Goal: Task Accomplishment & Management: Manage account settings

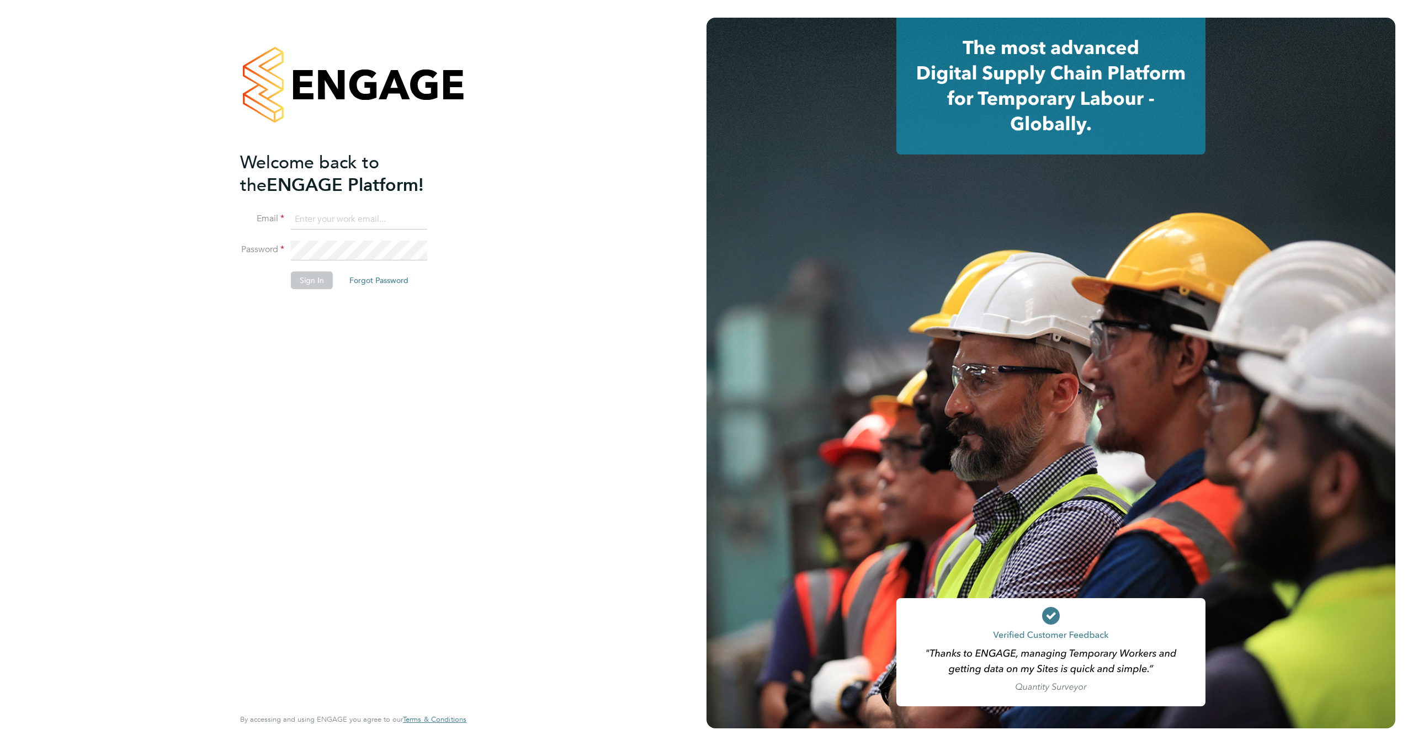
click at [330, 212] on input at bounding box center [359, 220] width 136 height 20
click at [310, 275] on button "Sign In" at bounding box center [312, 281] width 42 height 18
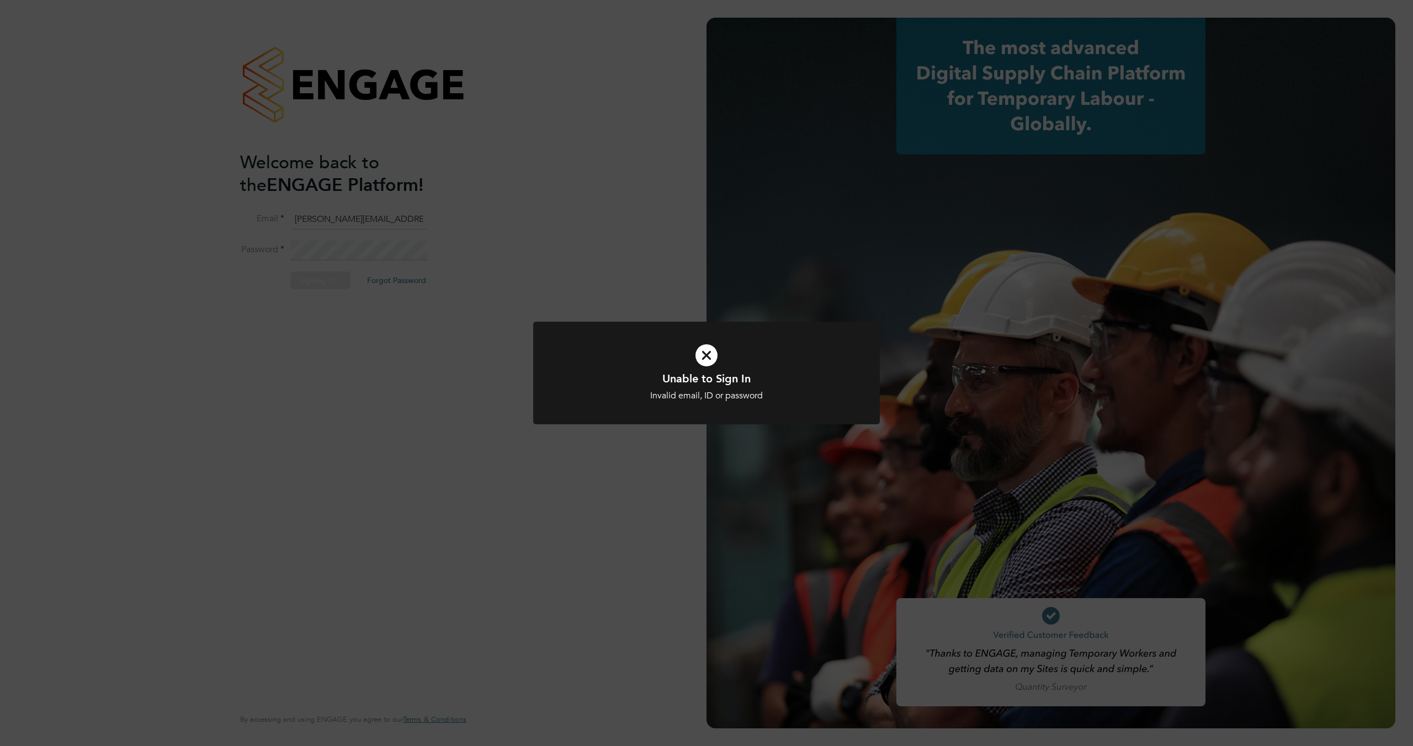
drag, startPoint x: 705, startPoint y: 353, endPoint x: 556, endPoint y: 320, distance: 152.8
click at [704, 353] on icon at bounding box center [706, 355] width 287 height 43
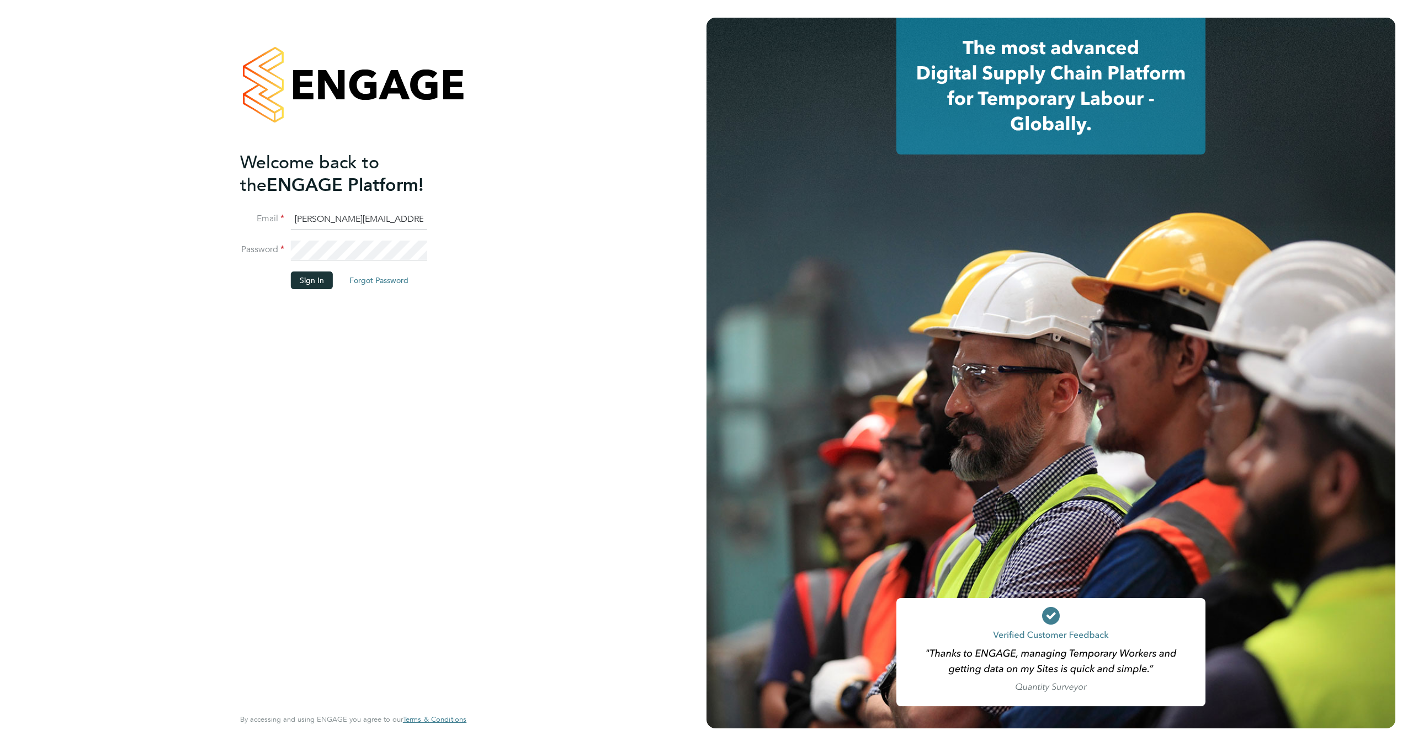
click at [352, 217] on input "shitlesh.bakshi@gmail.com" at bounding box center [359, 220] width 136 height 20
type input "[PERSON_NAME][EMAIL_ADDRESS][DOMAIN_NAME]"
click at [302, 275] on button "Sign In" at bounding box center [312, 281] width 42 height 18
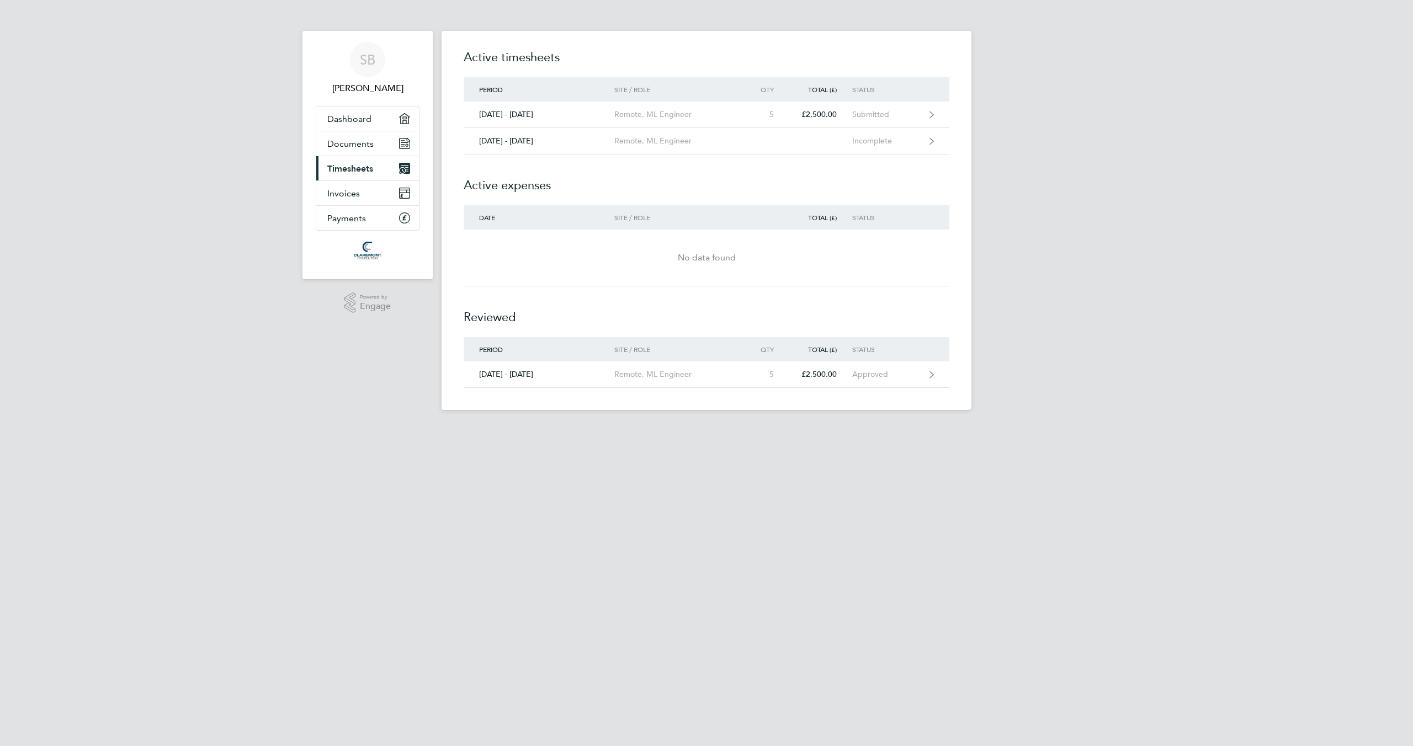
click at [363, 165] on span "Timesheets" at bounding box center [350, 168] width 46 height 10
click at [864, 114] on div "Submitted" at bounding box center [886, 114] width 68 height 9
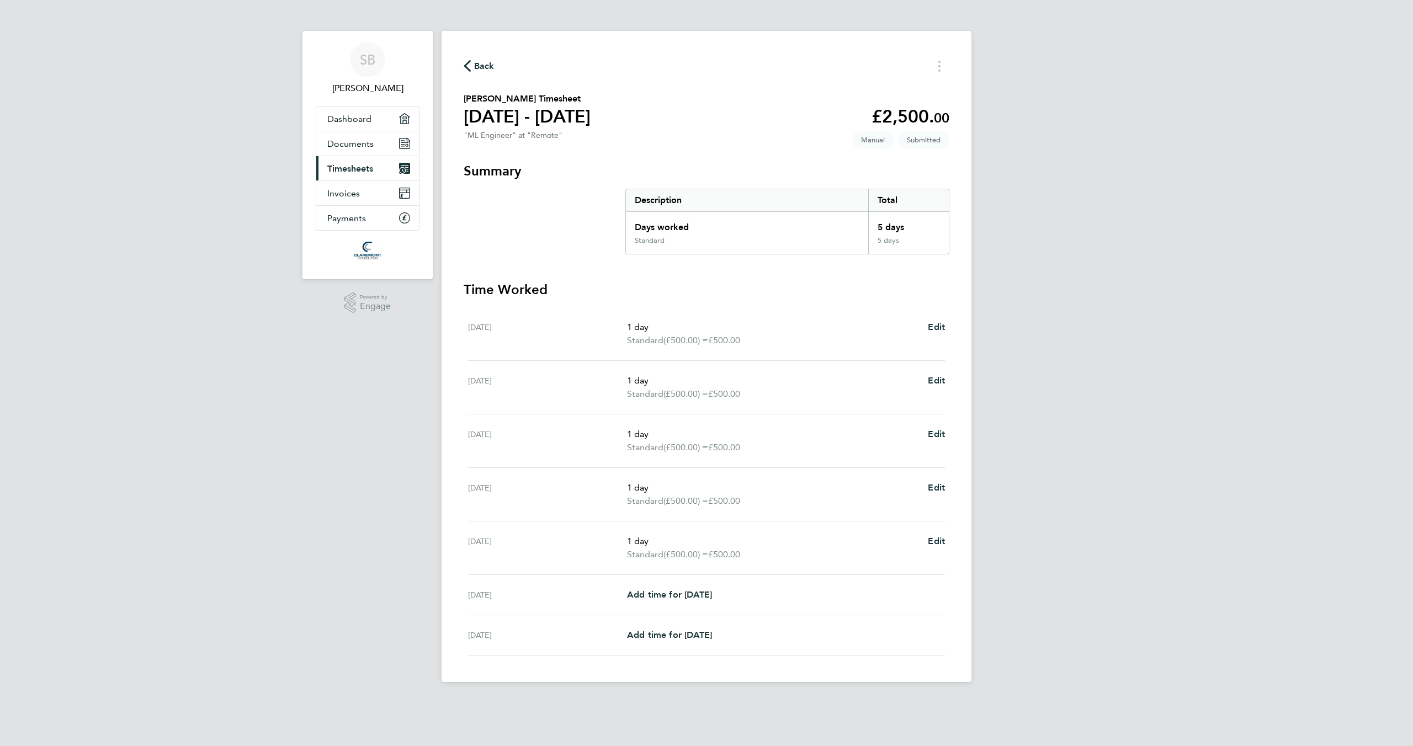
click at [468, 62] on icon "button" at bounding box center [467, 66] width 7 height 12
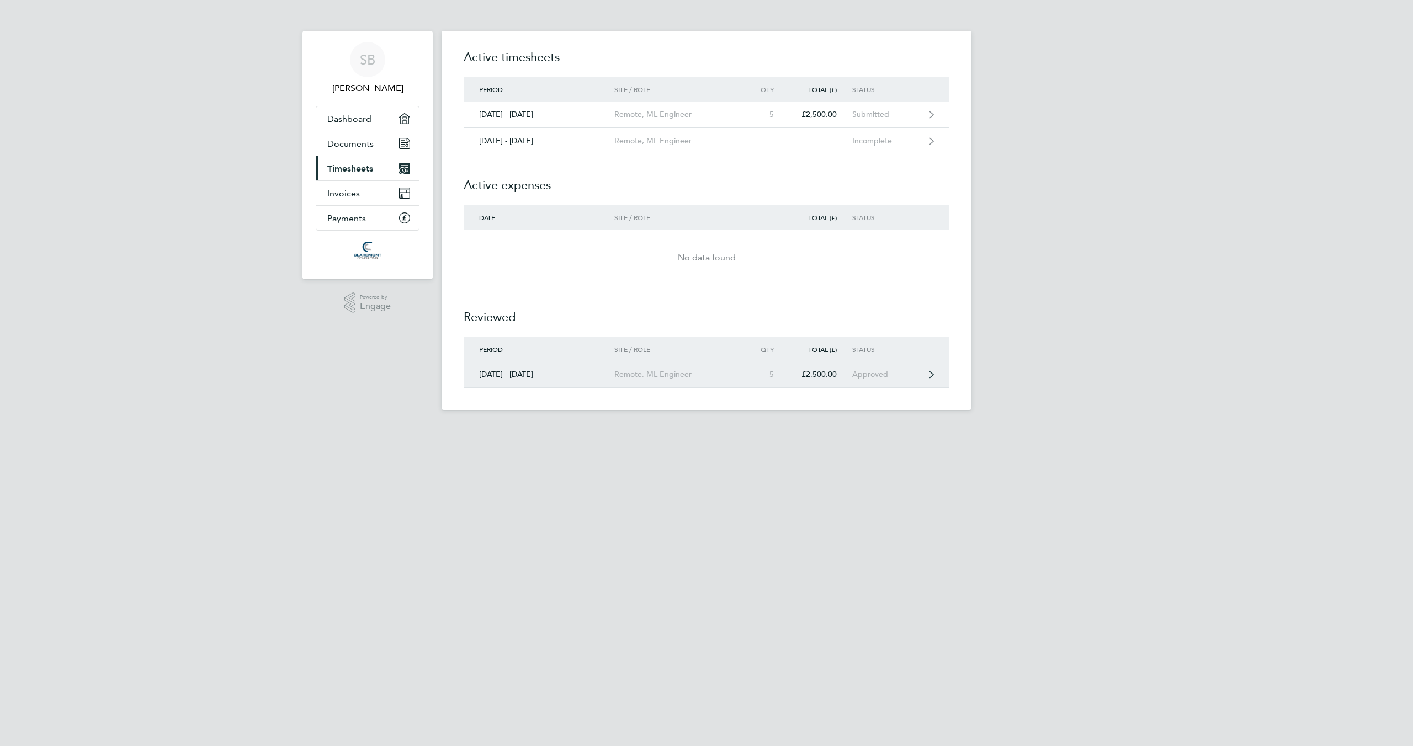
click at [932, 377] on icon at bounding box center [932, 375] width 4 height 8
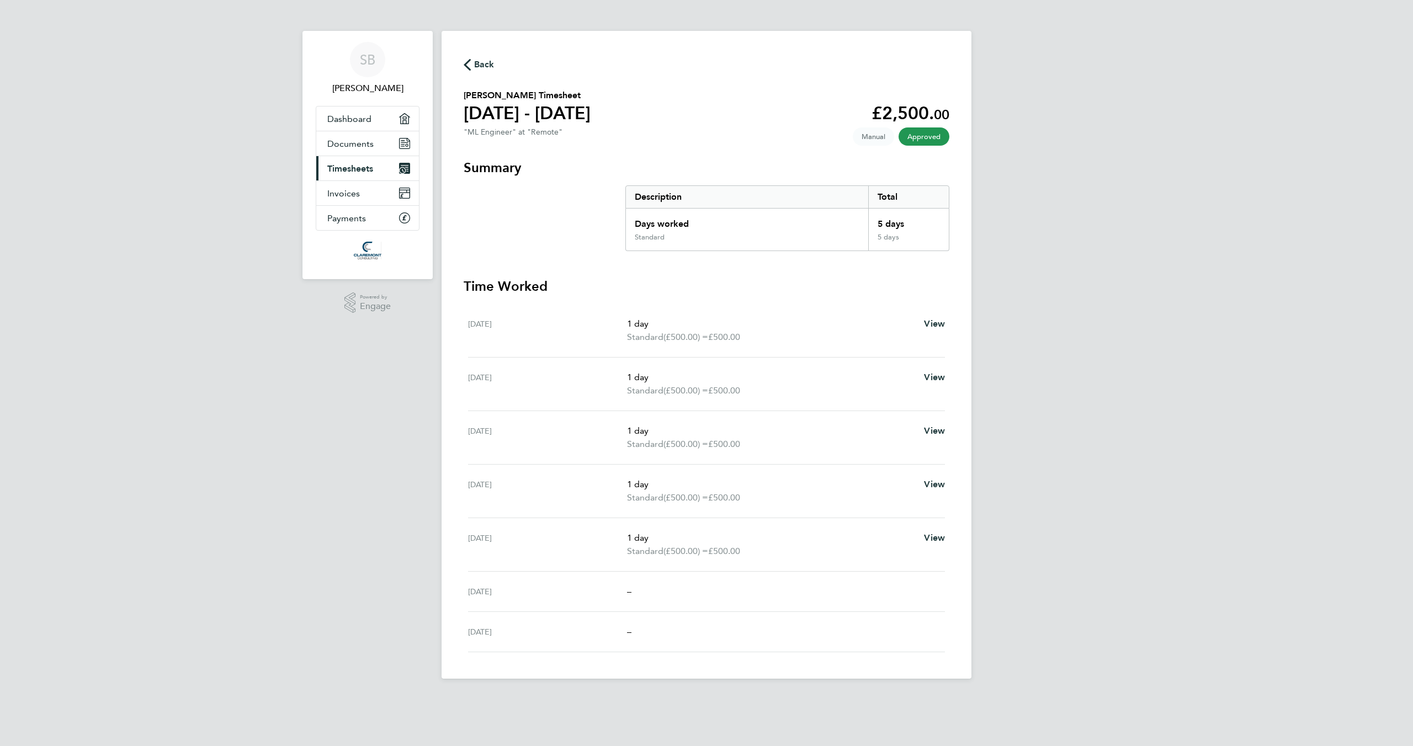
drag, startPoint x: 482, startPoint y: 65, endPoint x: 543, endPoint y: 74, distance: 60.9
click at [483, 65] on span "Back" at bounding box center [484, 64] width 20 height 13
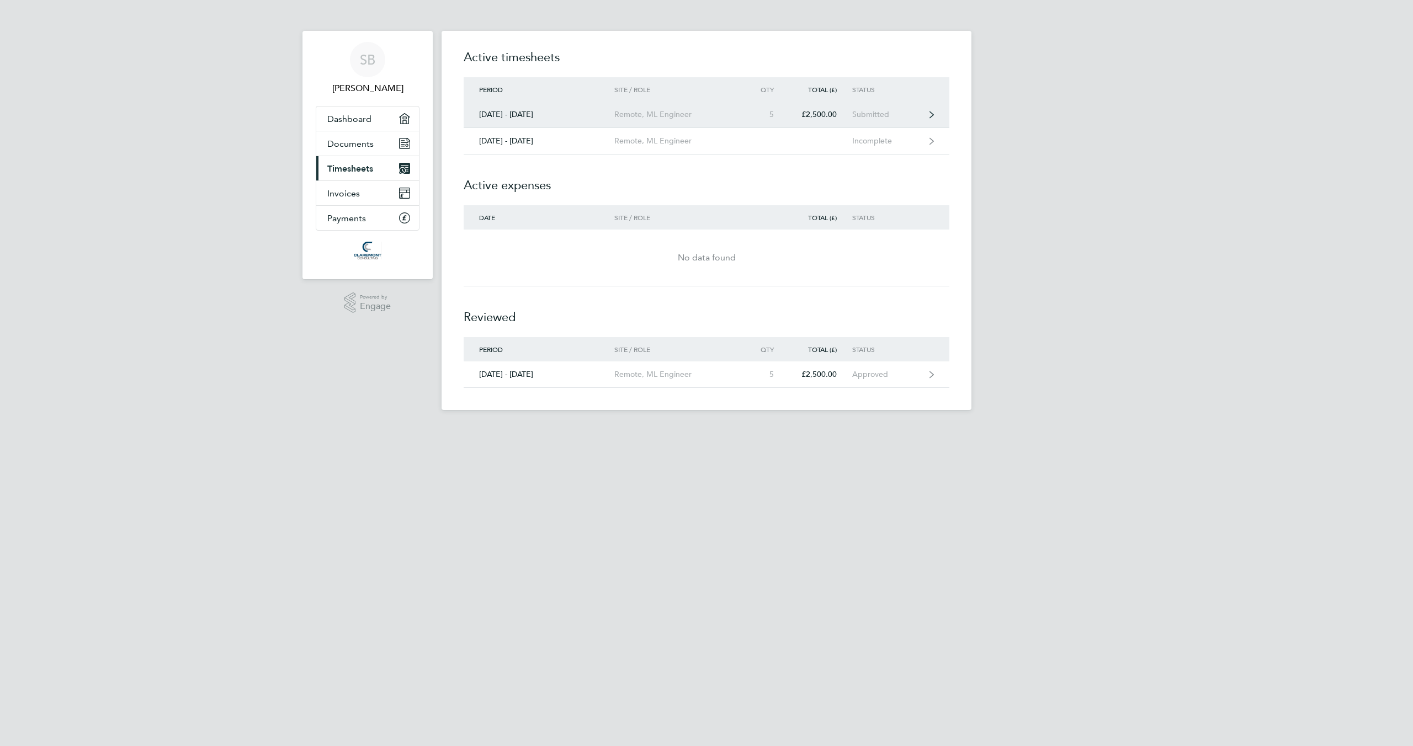
click at [928, 115] on link "[DATE] - [DATE] Remote, ML Engineer 5 £2,500.00 Submitted" at bounding box center [707, 115] width 486 height 26
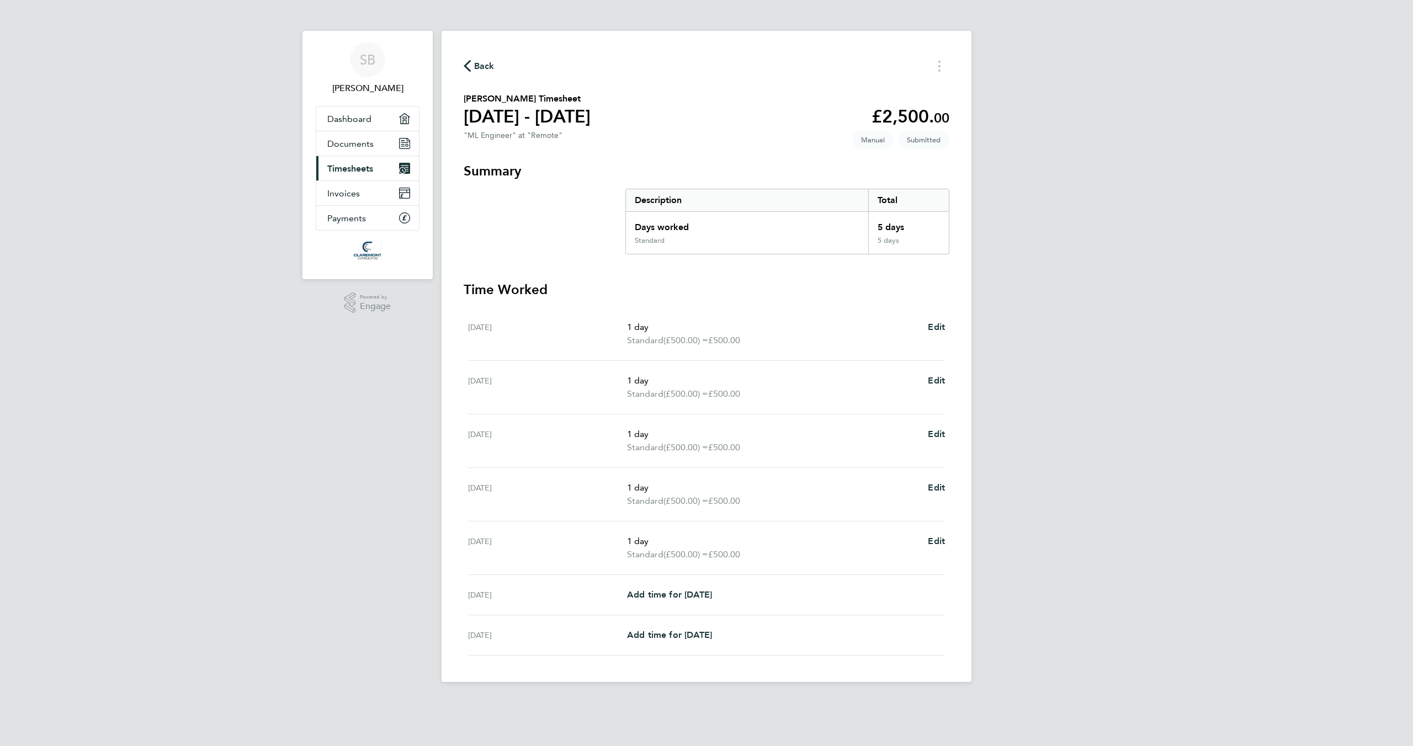
drag, startPoint x: 629, startPoint y: 329, endPoint x: 720, endPoint y: 324, distance: 90.7
click at [720, 324] on p "1 day" at bounding box center [773, 327] width 292 height 13
click at [940, 327] on span "Edit" at bounding box center [936, 327] width 17 height 10
select select "1"
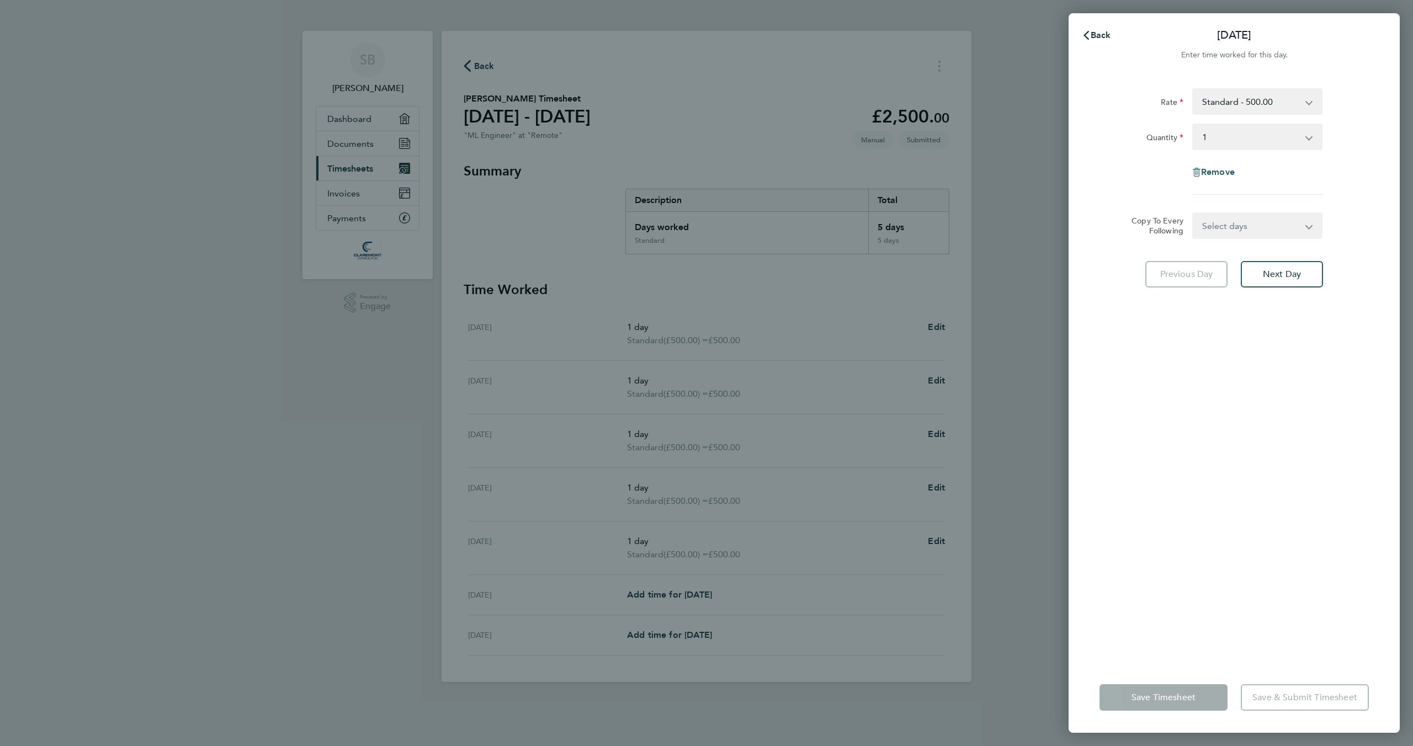
click at [1216, 172] on span "Remove" at bounding box center [1218, 172] width 34 height 10
select select "null"
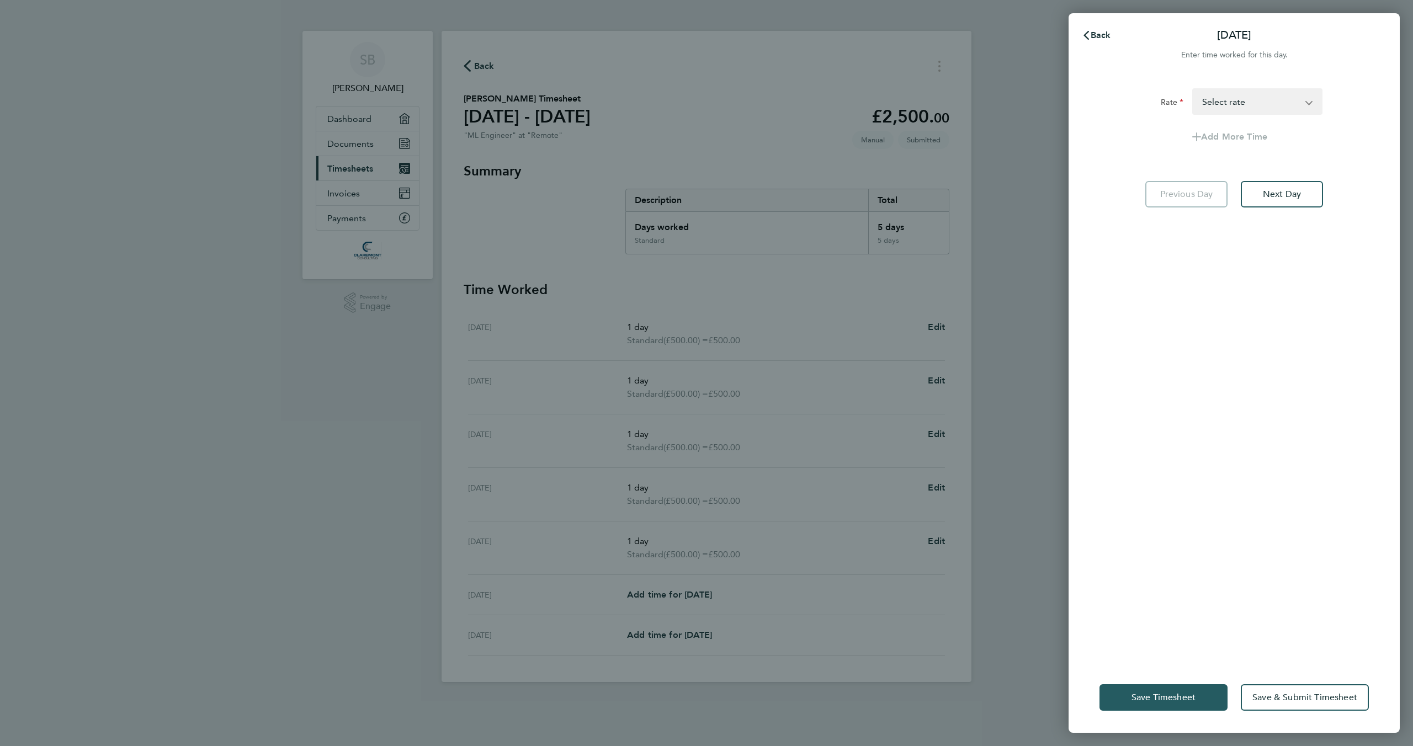
click at [1182, 698] on span "Save Timesheet" at bounding box center [1164, 697] width 64 height 11
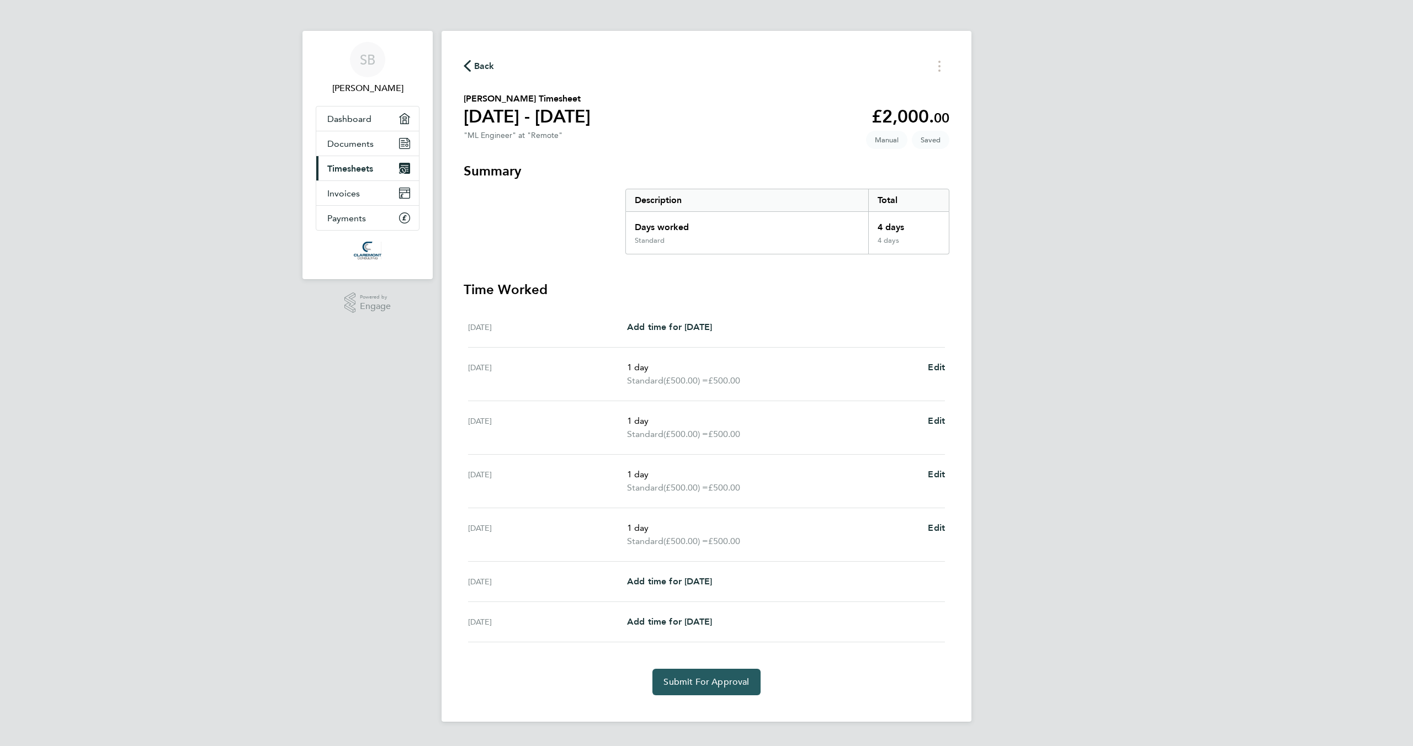
click at [714, 679] on span "Submit For Approval" at bounding box center [707, 682] width 86 height 11
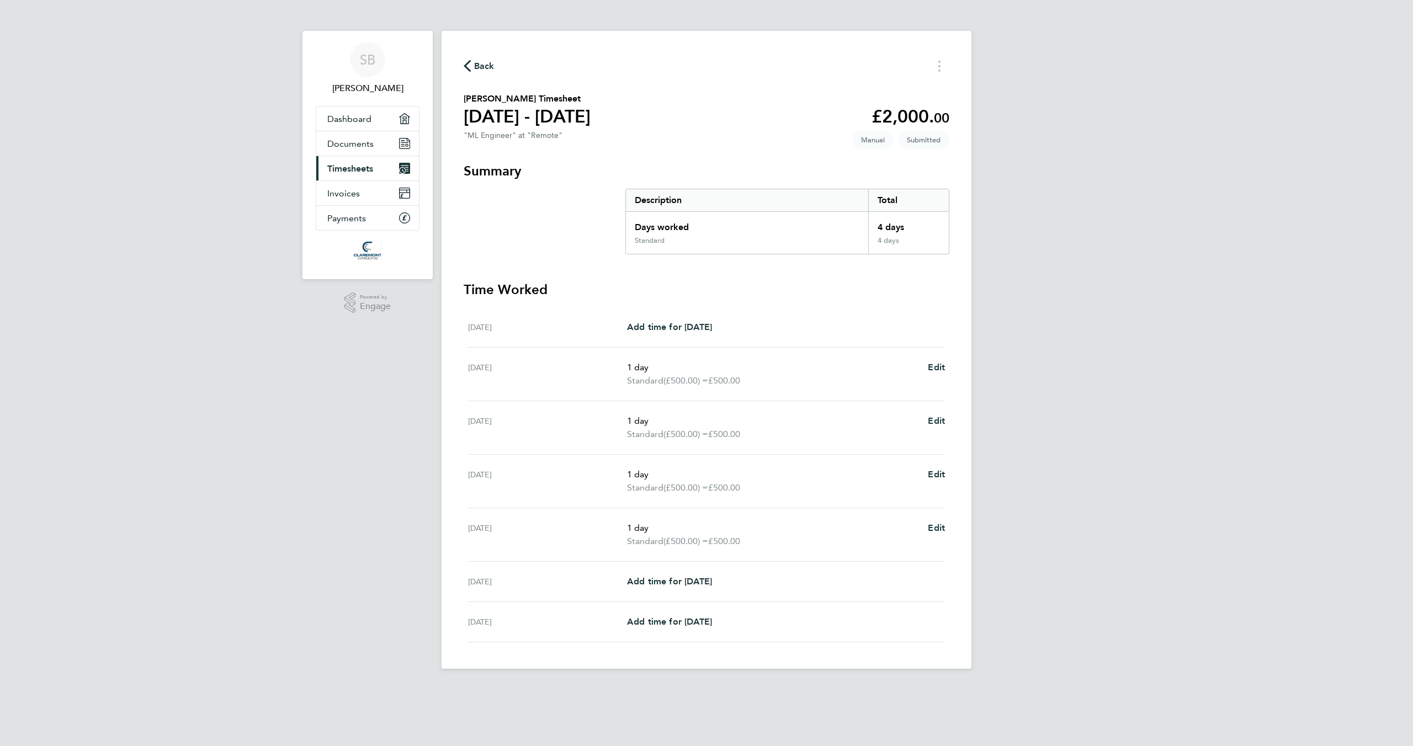
click at [479, 64] on span "Back" at bounding box center [484, 66] width 20 height 13
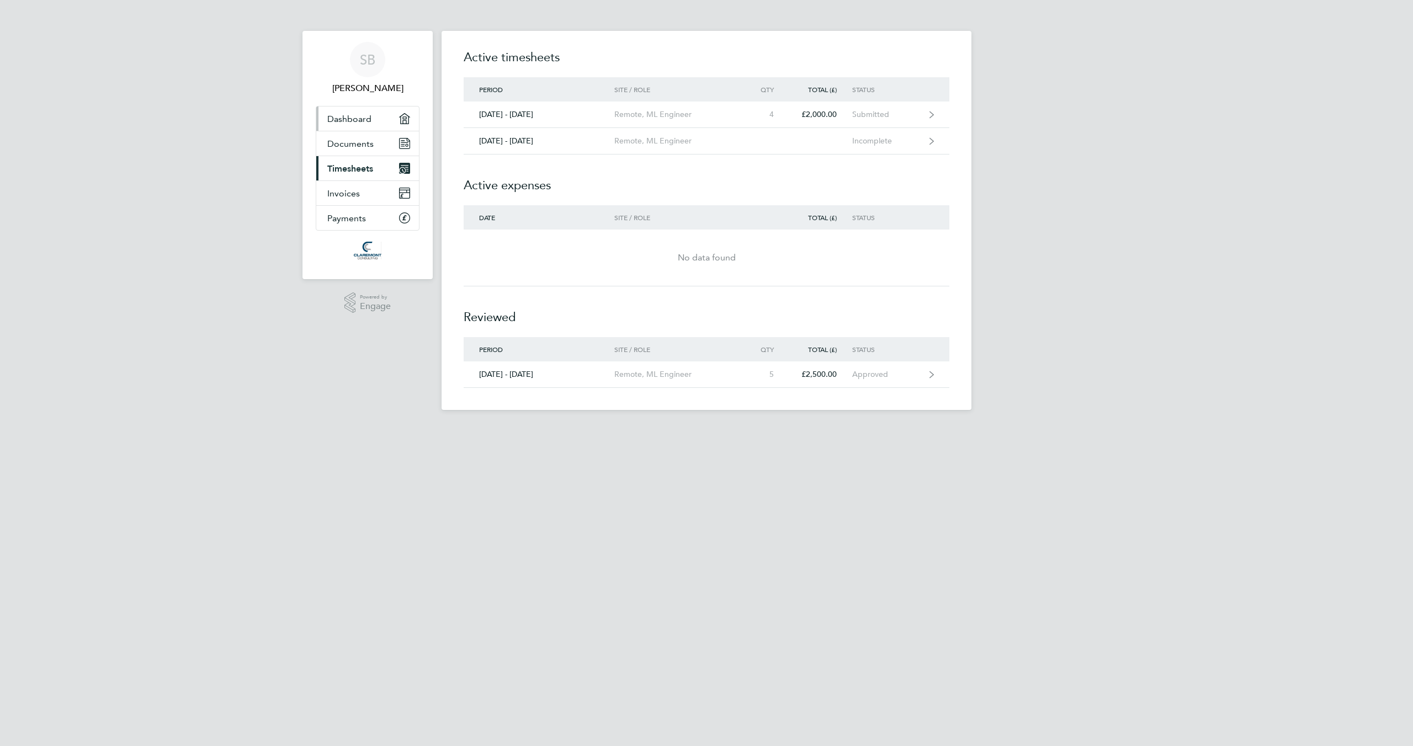
click at [372, 126] on link "Dashboard" at bounding box center [367, 119] width 103 height 24
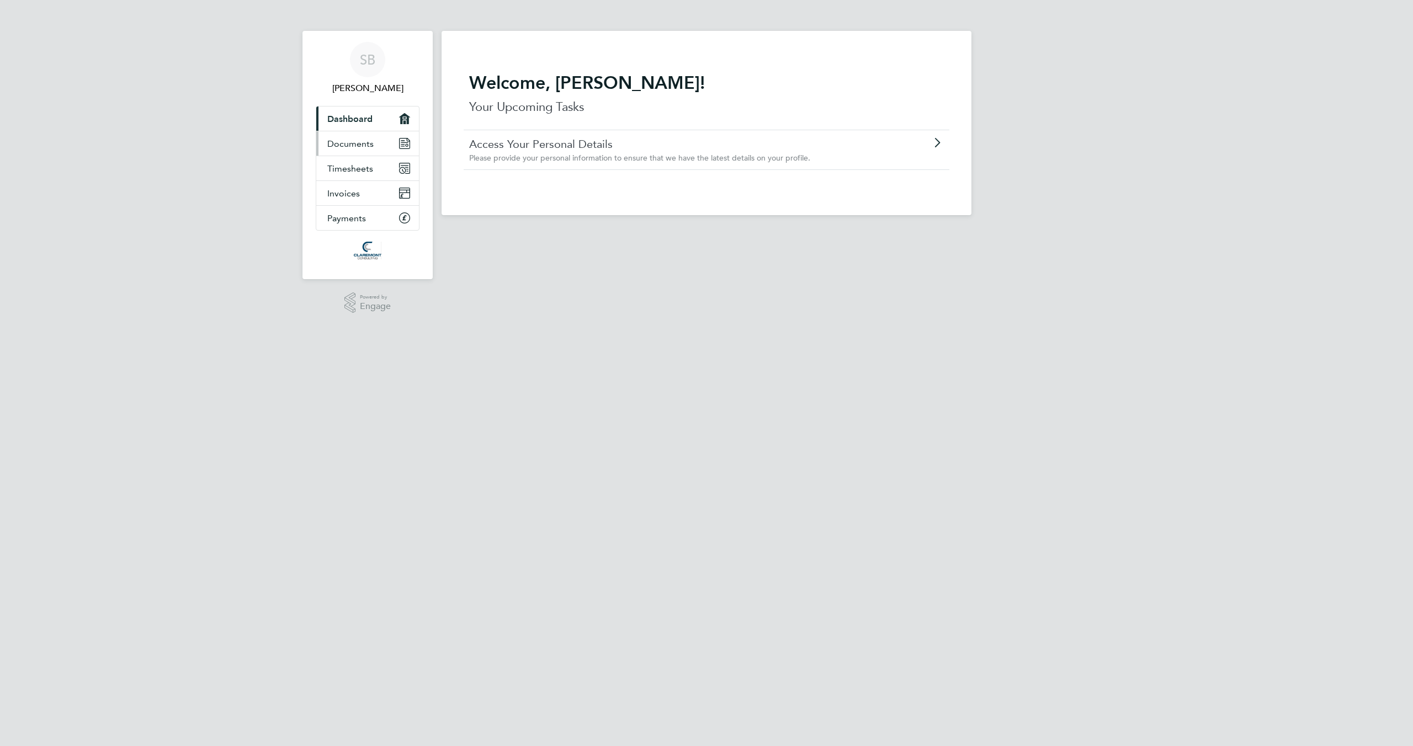
click at [345, 150] on link "Documents" at bounding box center [367, 143] width 103 height 24
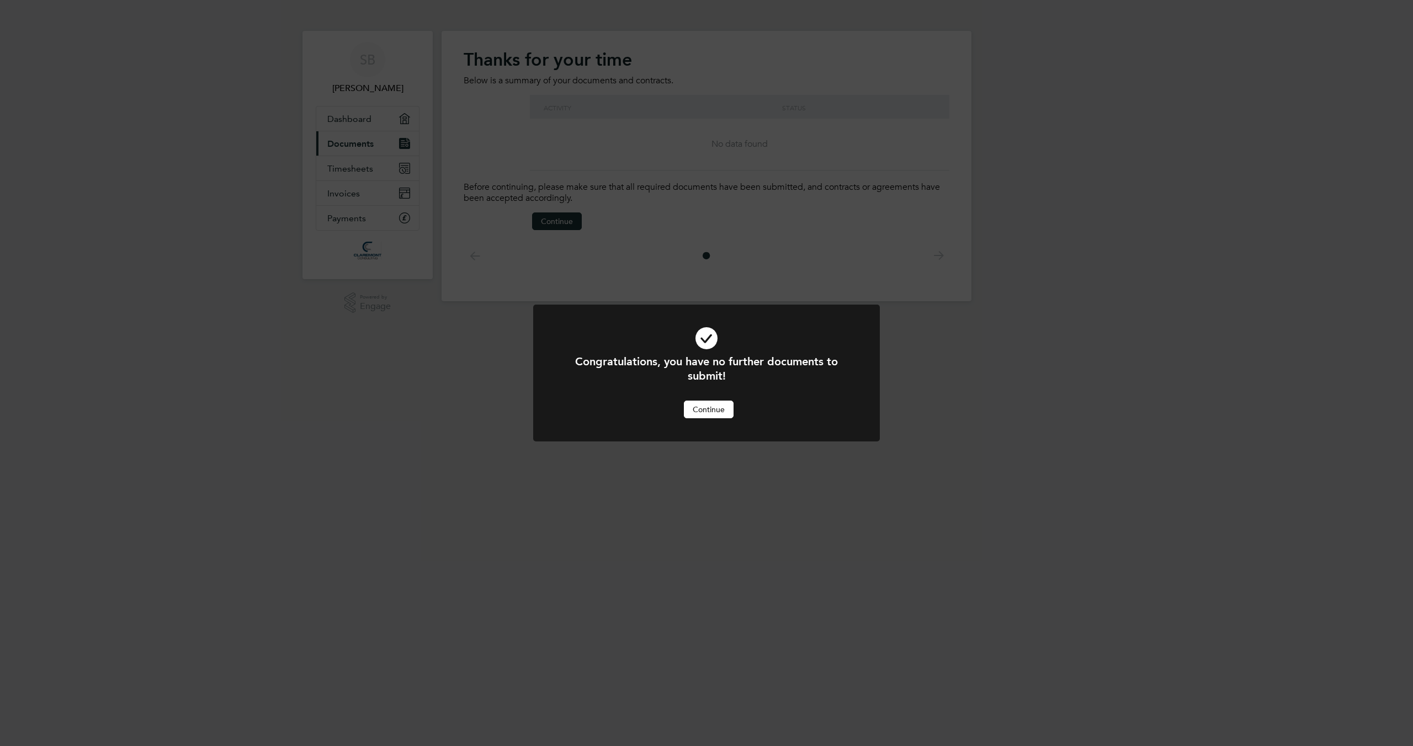
click at [708, 409] on button "Continue" at bounding box center [709, 410] width 50 height 18
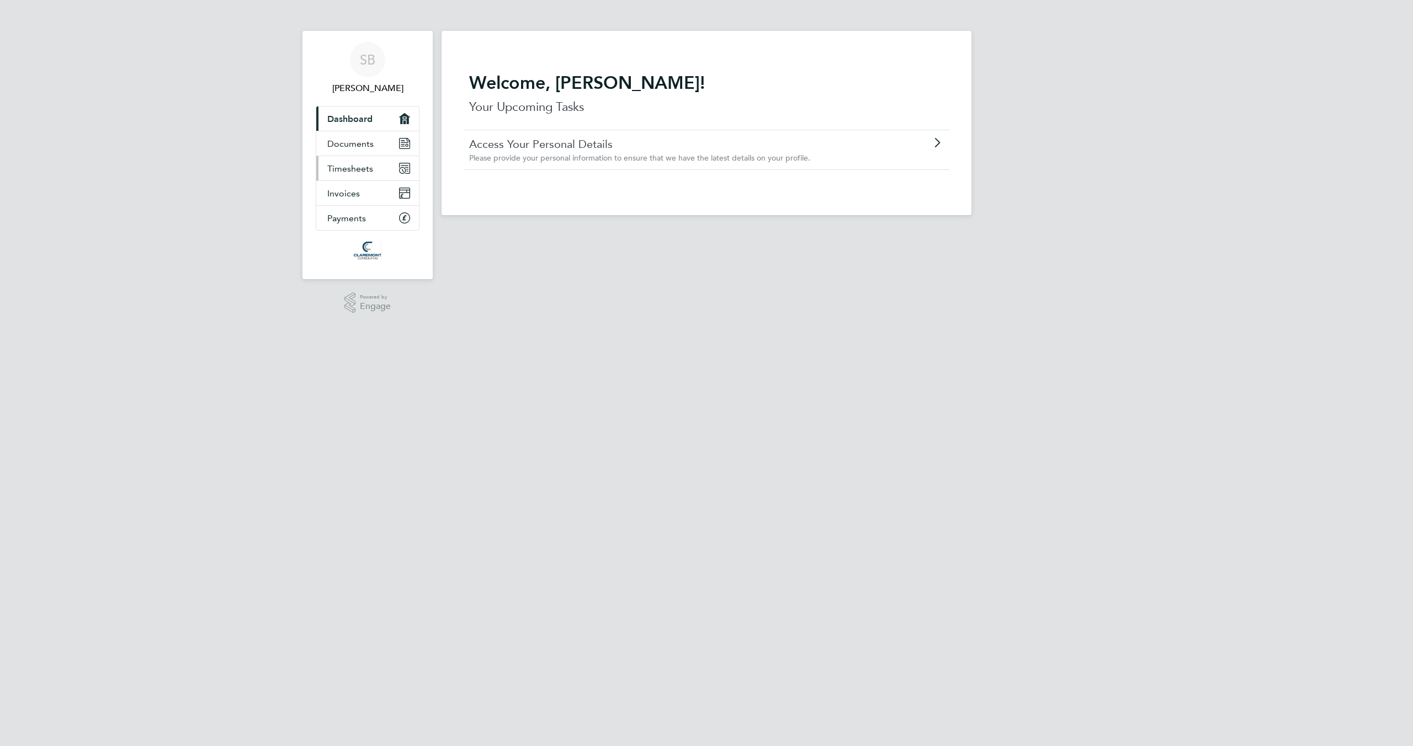
click at [352, 168] on span "Timesheets" at bounding box center [350, 168] width 46 height 10
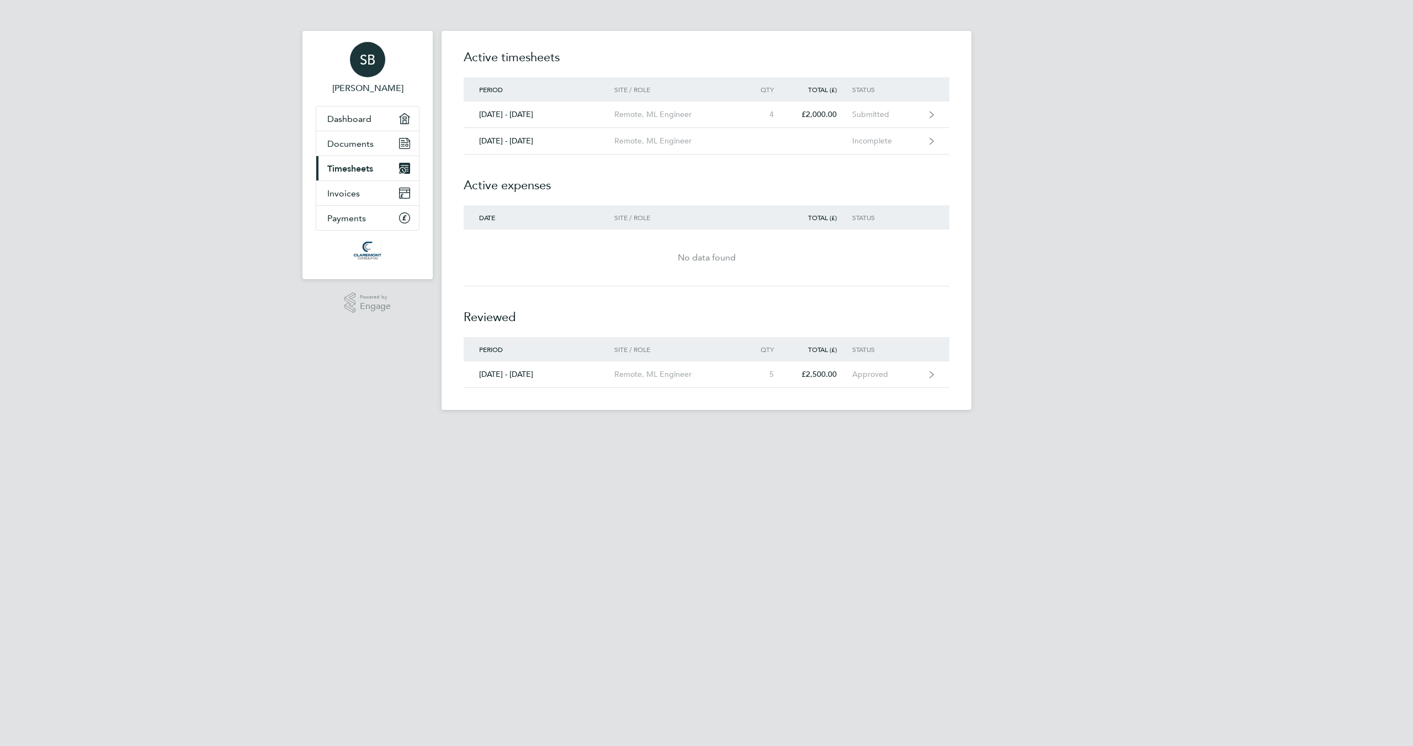
click at [363, 62] on span "SB" at bounding box center [367, 59] width 15 height 14
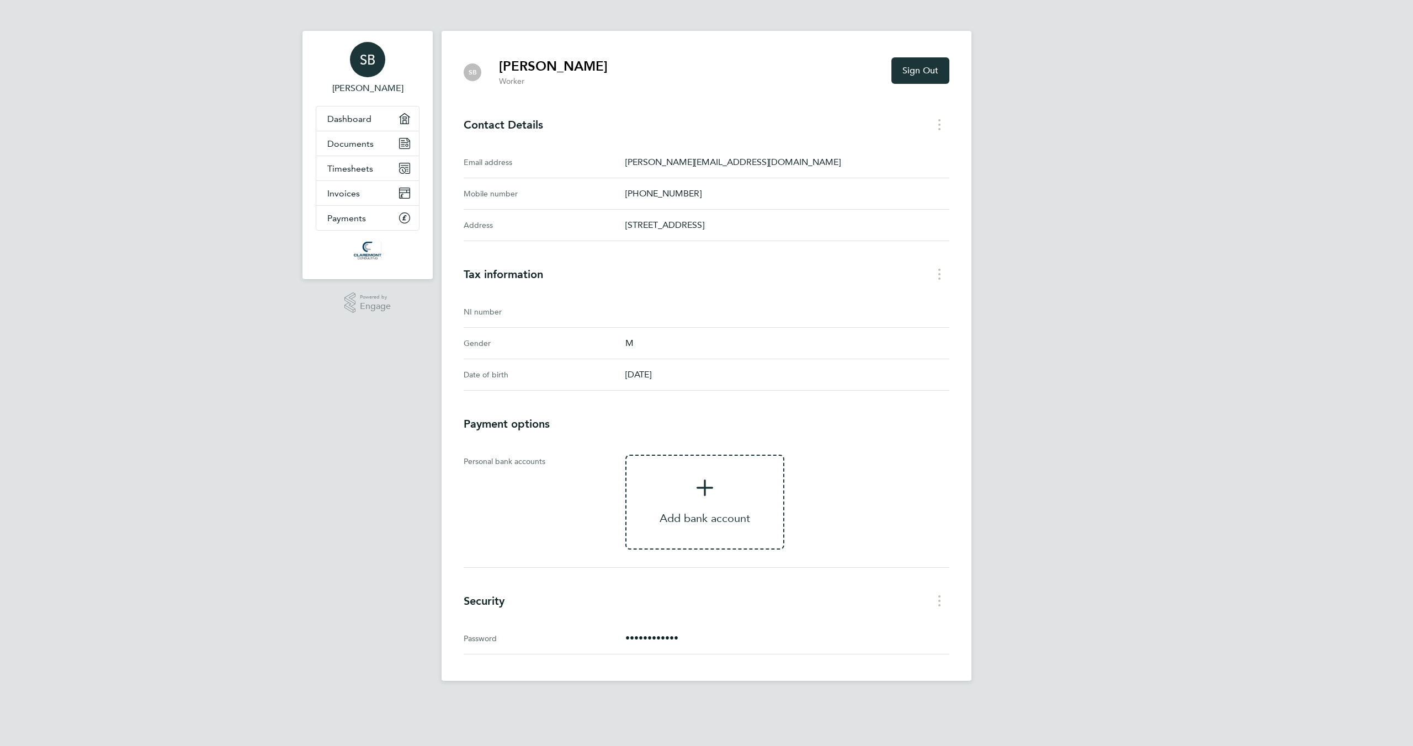
click at [699, 497] on span "Add bank account" at bounding box center [705, 502] width 157 height 45
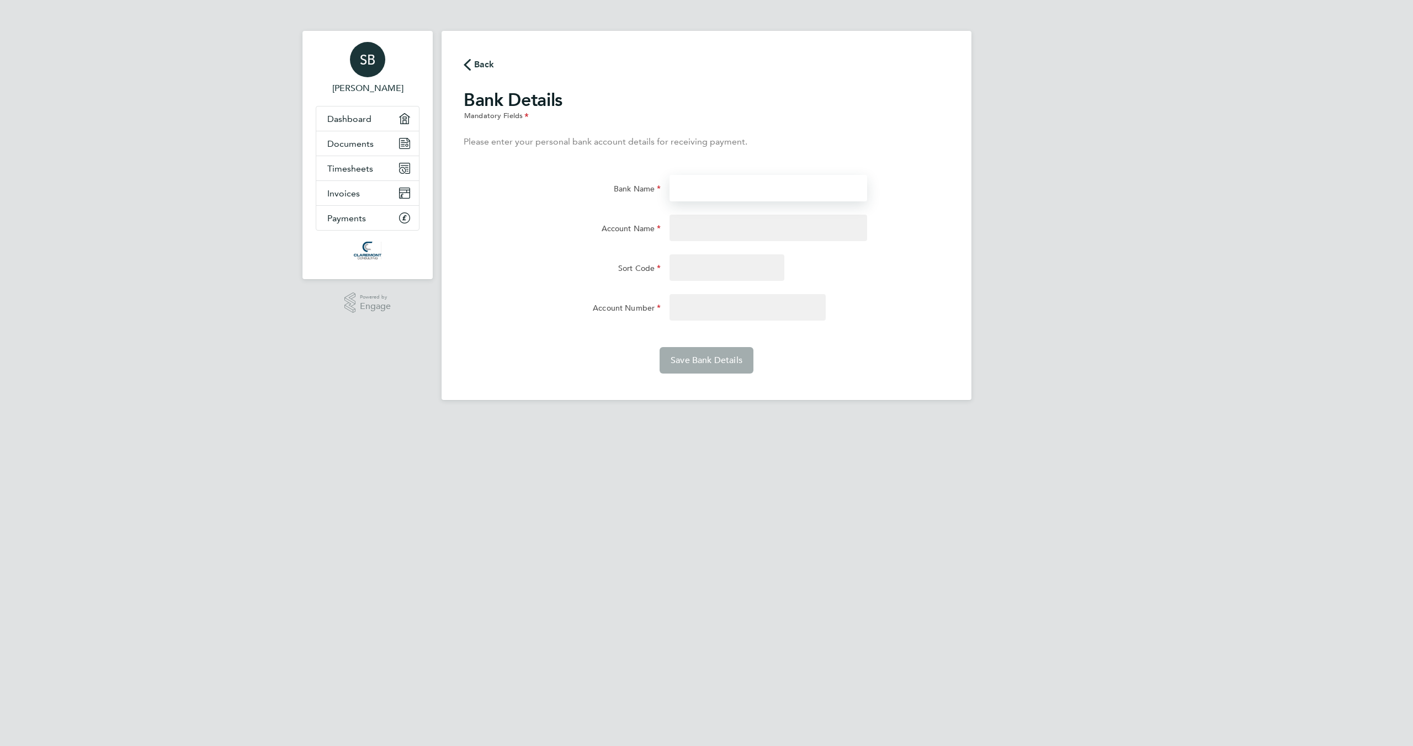
click at [704, 184] on input "Bank Name" at bounding box center [768, 188] width 197 height 26
type input "HSBC"
type input "[PERSON_NAME]"
type input "40-16-15"
type input "54334914"
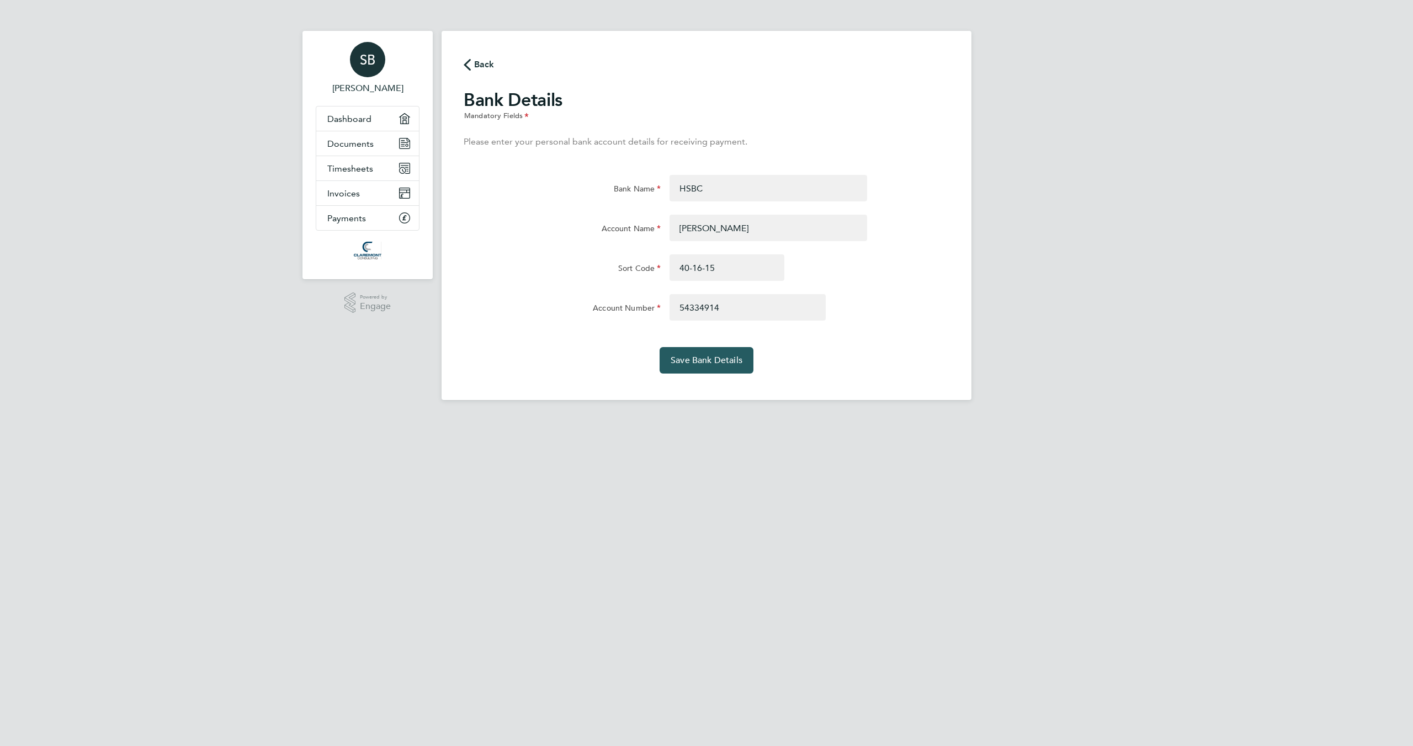
click at [719, 364] on span "Save Bank Details" at bounding box center [707, 360] width 72 height 11
drag, startPoint x: 346, startPoint y: 118, endPoint x: 356, endPoint y: 120, distance: 10.2
click at [346, 118] on span "Dashboard" at bounding box center [349, 119] width 44 height 10
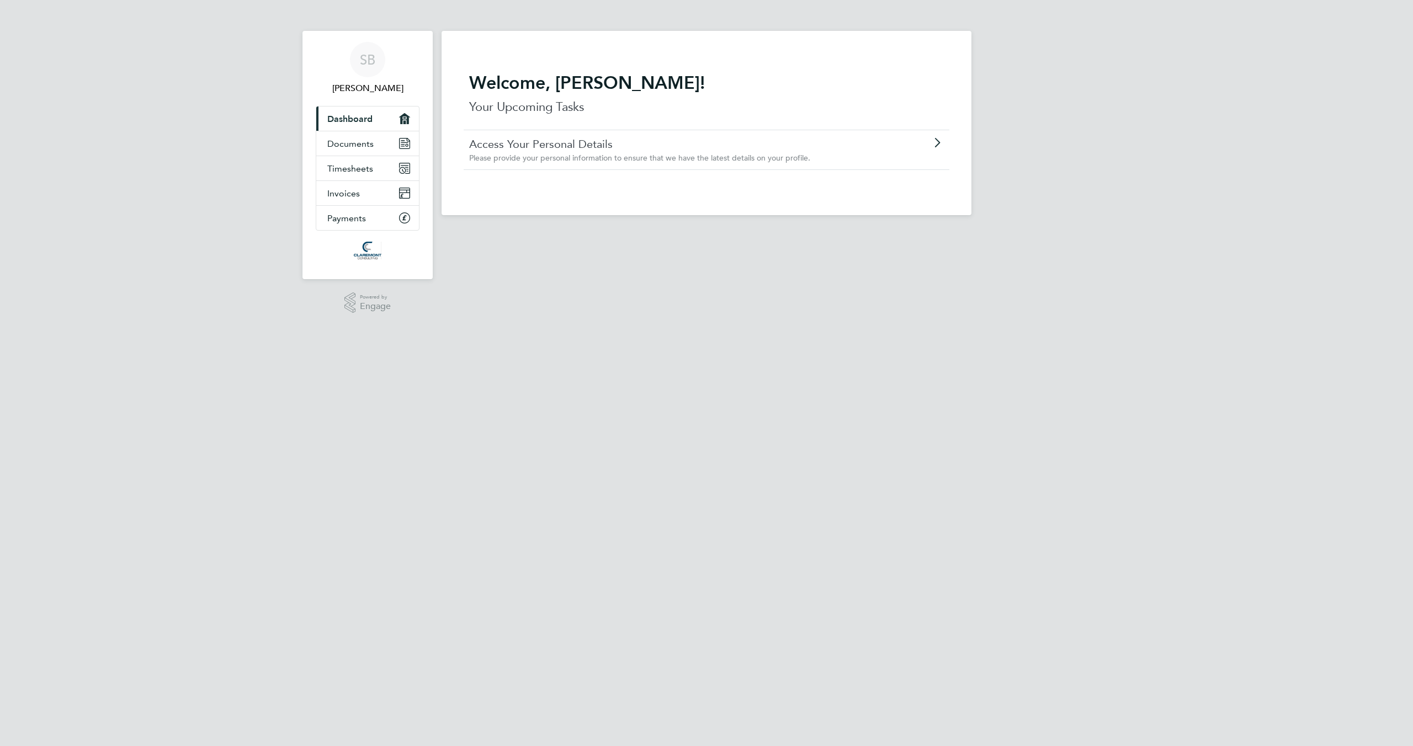
click at [564, 140] on link "Access Your Personal Details" at bounding box center [675, 144] width 412 height 14
click at [360, 217] on span "Payments" at bounding box center [346, 218] width 39 height 10
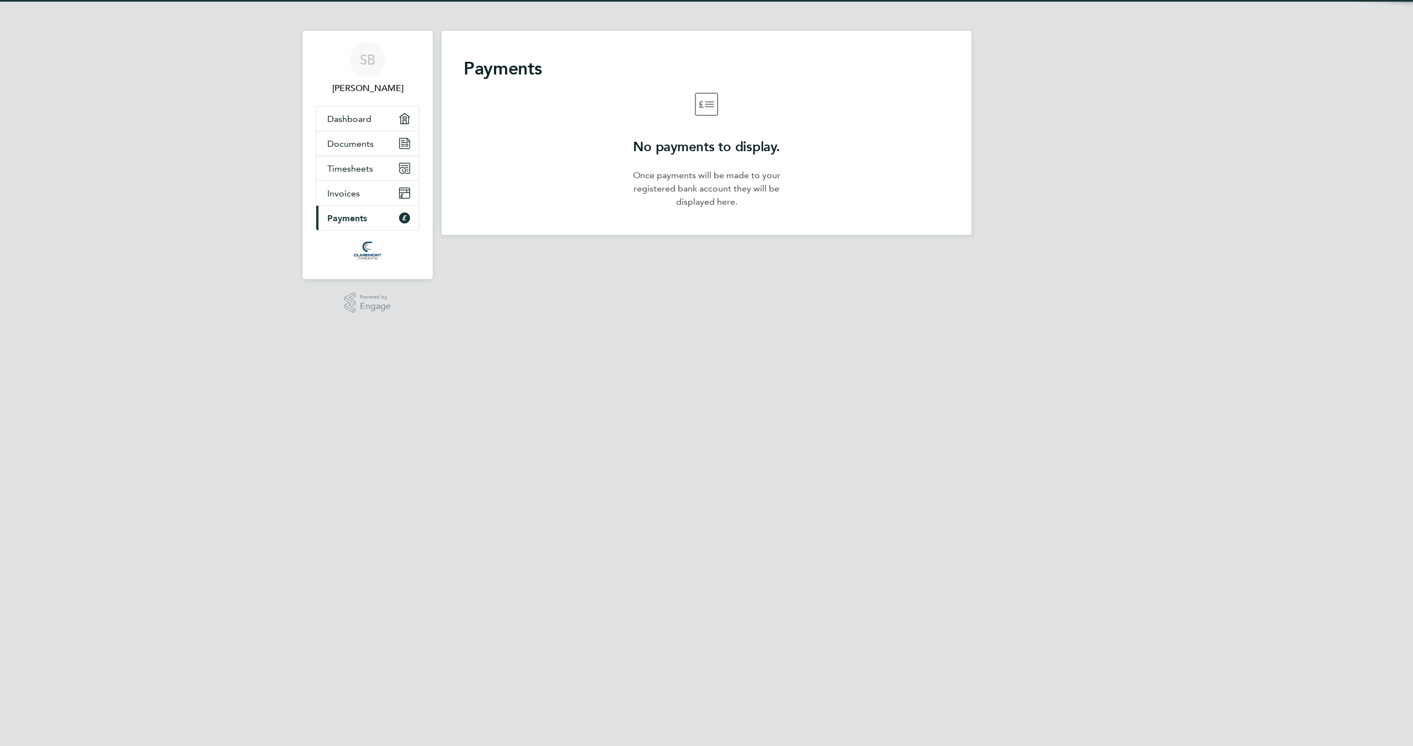
click at [374, 207] on link "Current page: Payments" at bounding box center [367, 218] width 103 height 24
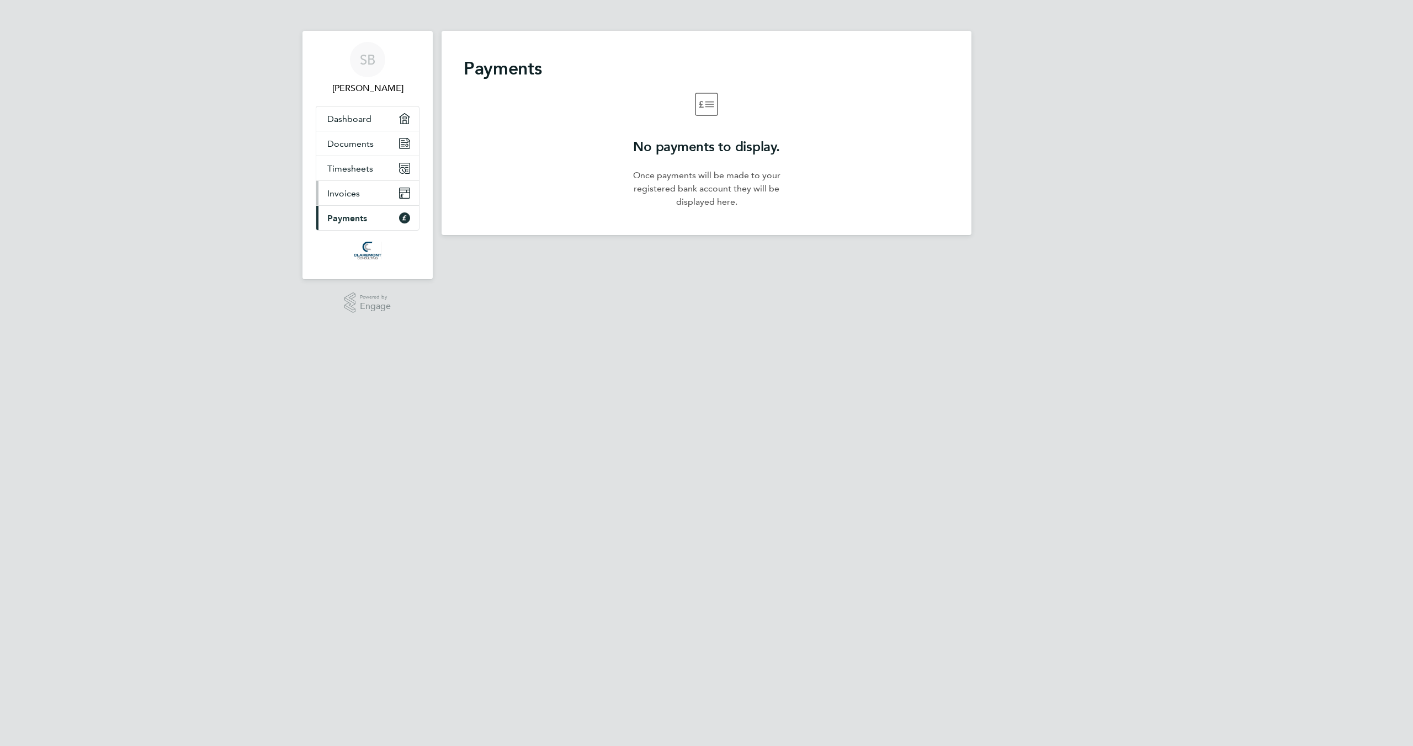
click at [361, 190] on link "Invoices" at bounding box center [367, 193] width 103 height 24
click at [362, 146] on span "Documents" at bounding box center [350, 144] width 46 height 10
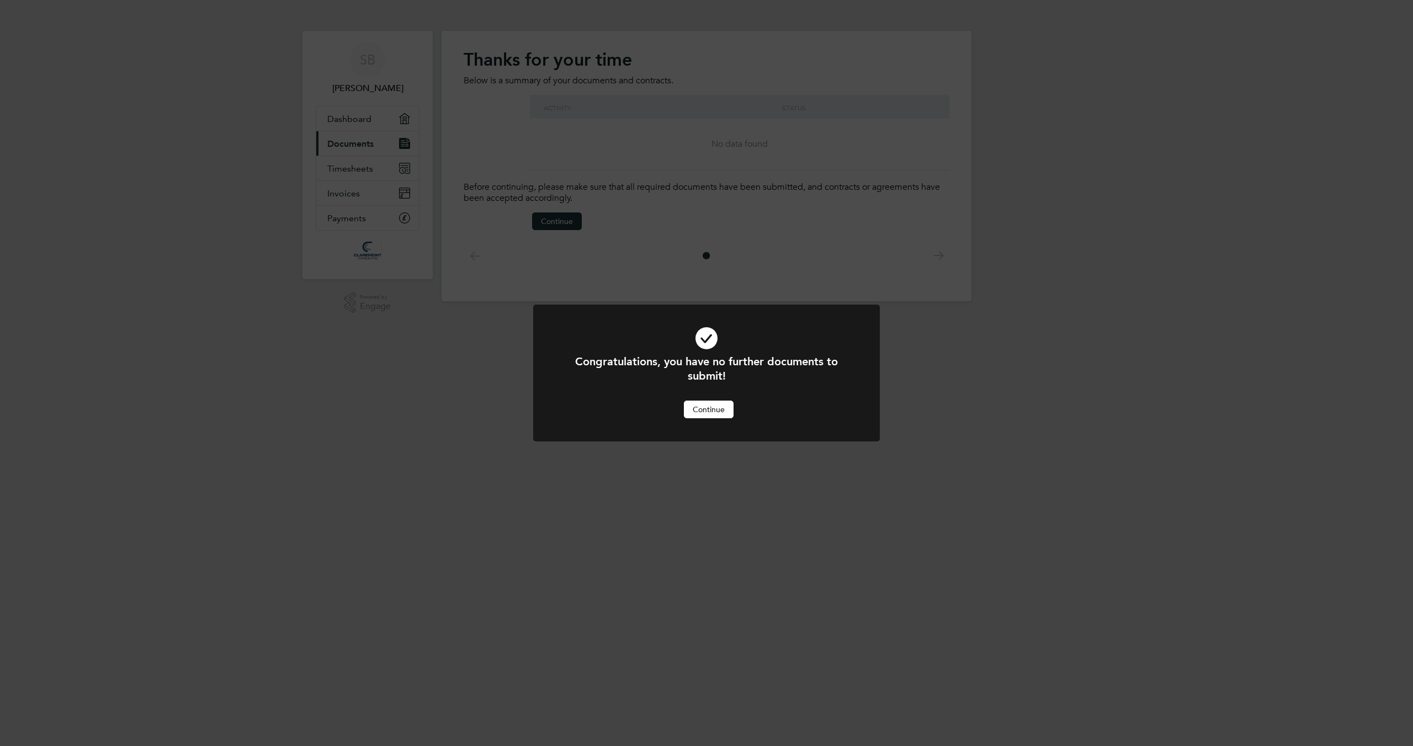
click at [722, 411] on button "Continue" at bounding box center [709, 410] width 50 height 18
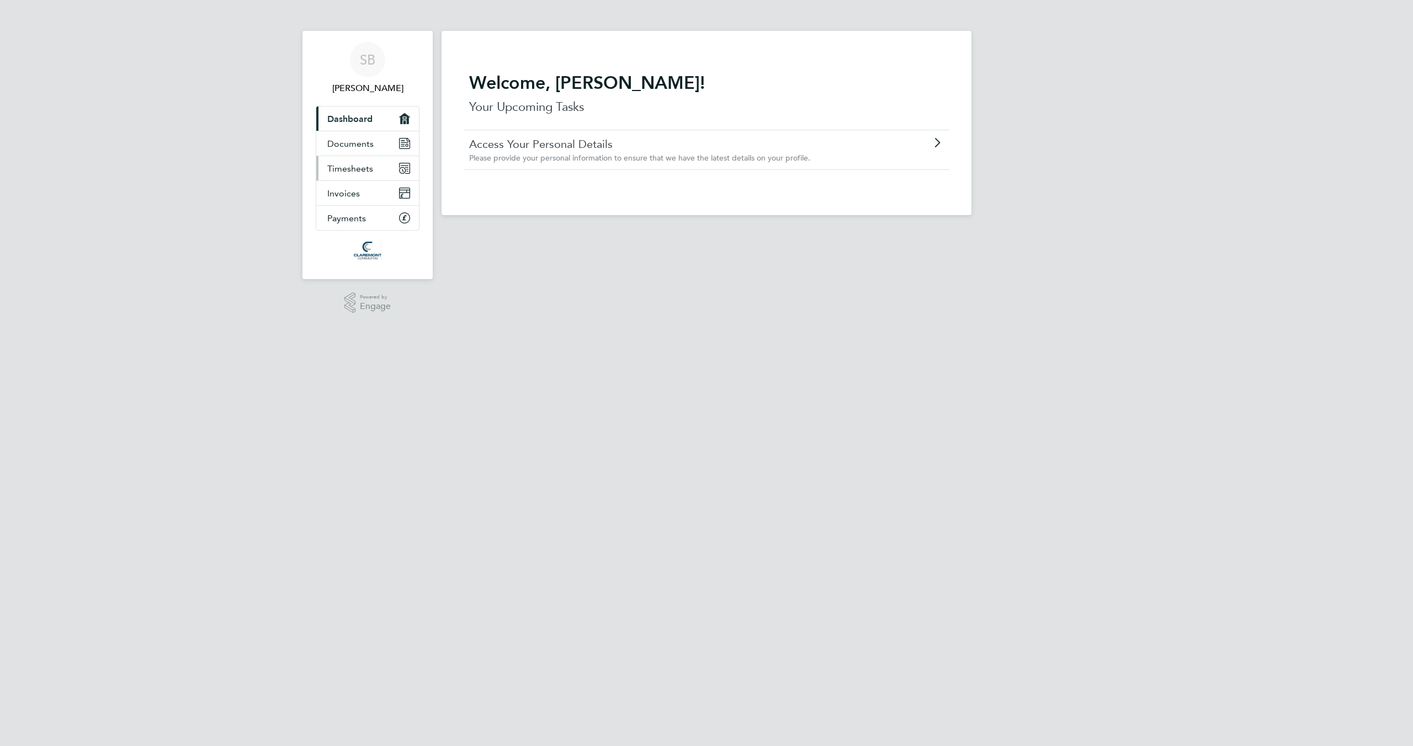
click at [404, 171] on icon "Main navigation" at bounding box center [402, 170] width 5 height 5
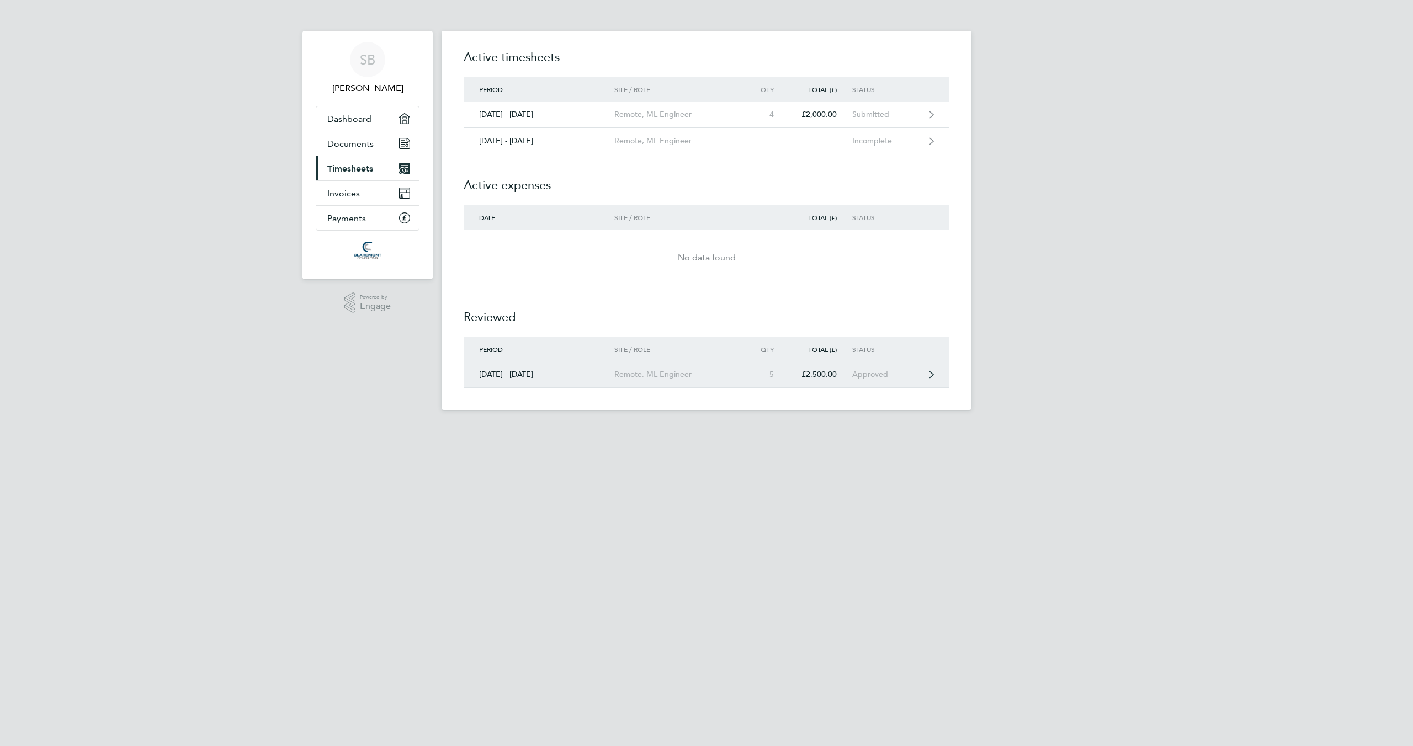
click at [882, 372] on div "Approved" at bounding box center [886, 374] width 68 height 9
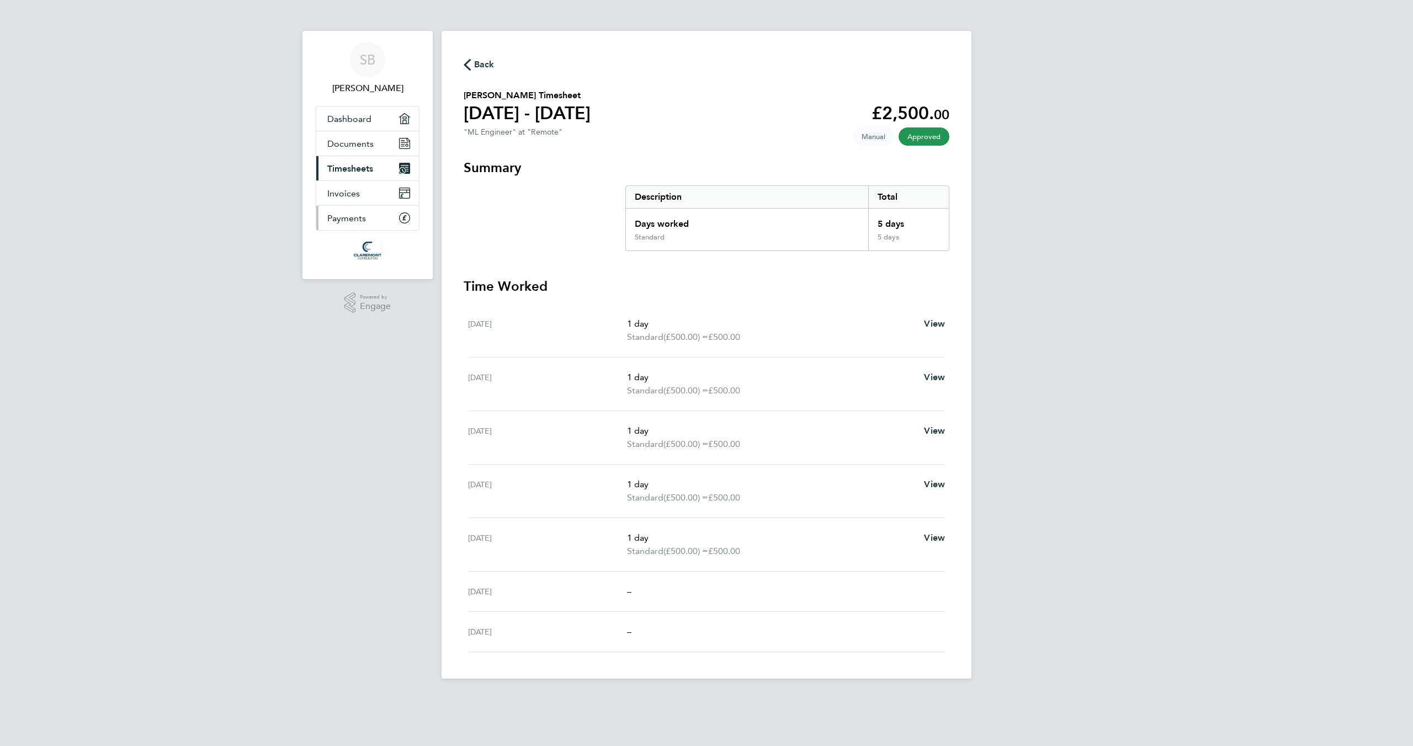
click at [399, 215] on icon "Main navigation" at bounding box center [404, 218] width 11 height 11
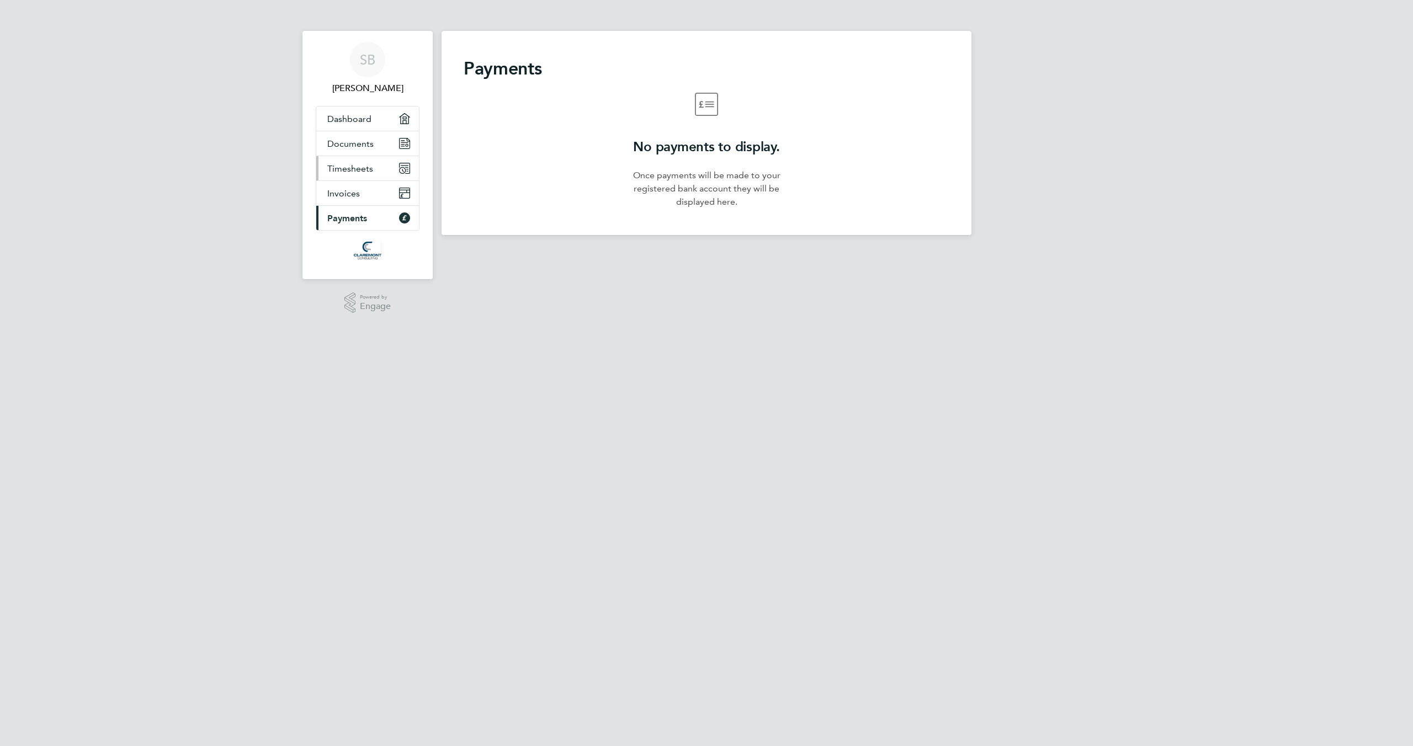
click at [392, 169] on link "Timesheets" at bounding box center [367, 168] width 103 height 24
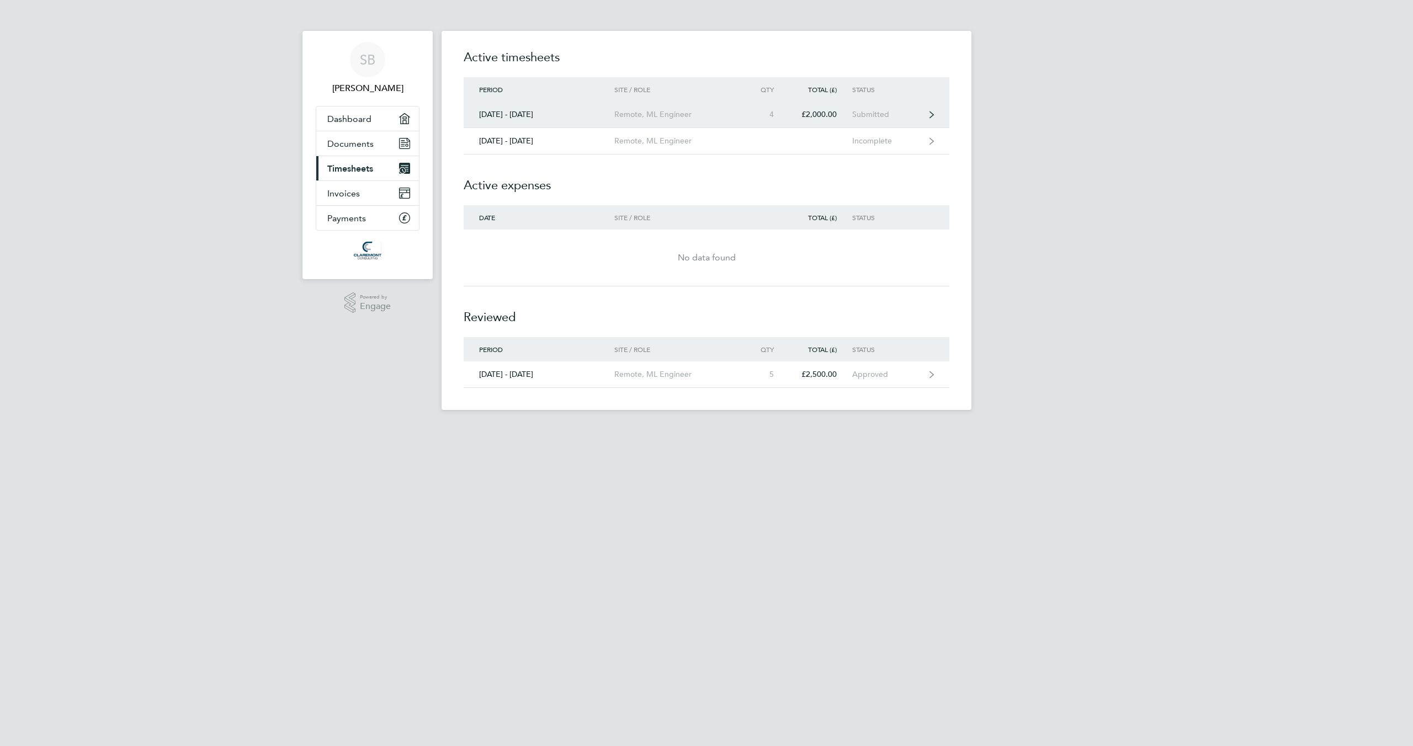
click at [930, 115] on icon at bounding box center [932, 115] width 4 height 8
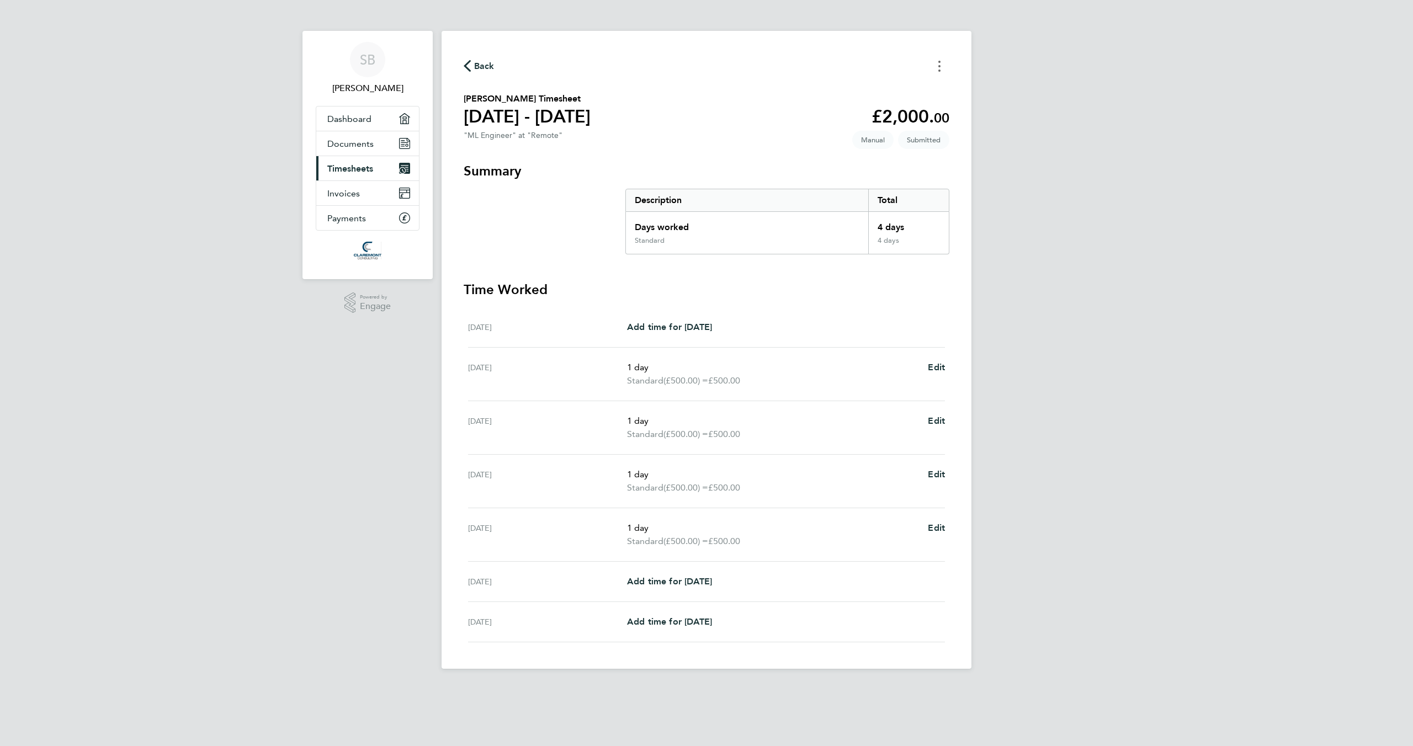
click at [942, 69] on button "Timesheets Menu" at bounding box center [940, 65] width 20 height 17
click at [492, 62] on span "Back" at bounding box center [484, 66] width 20 height 13
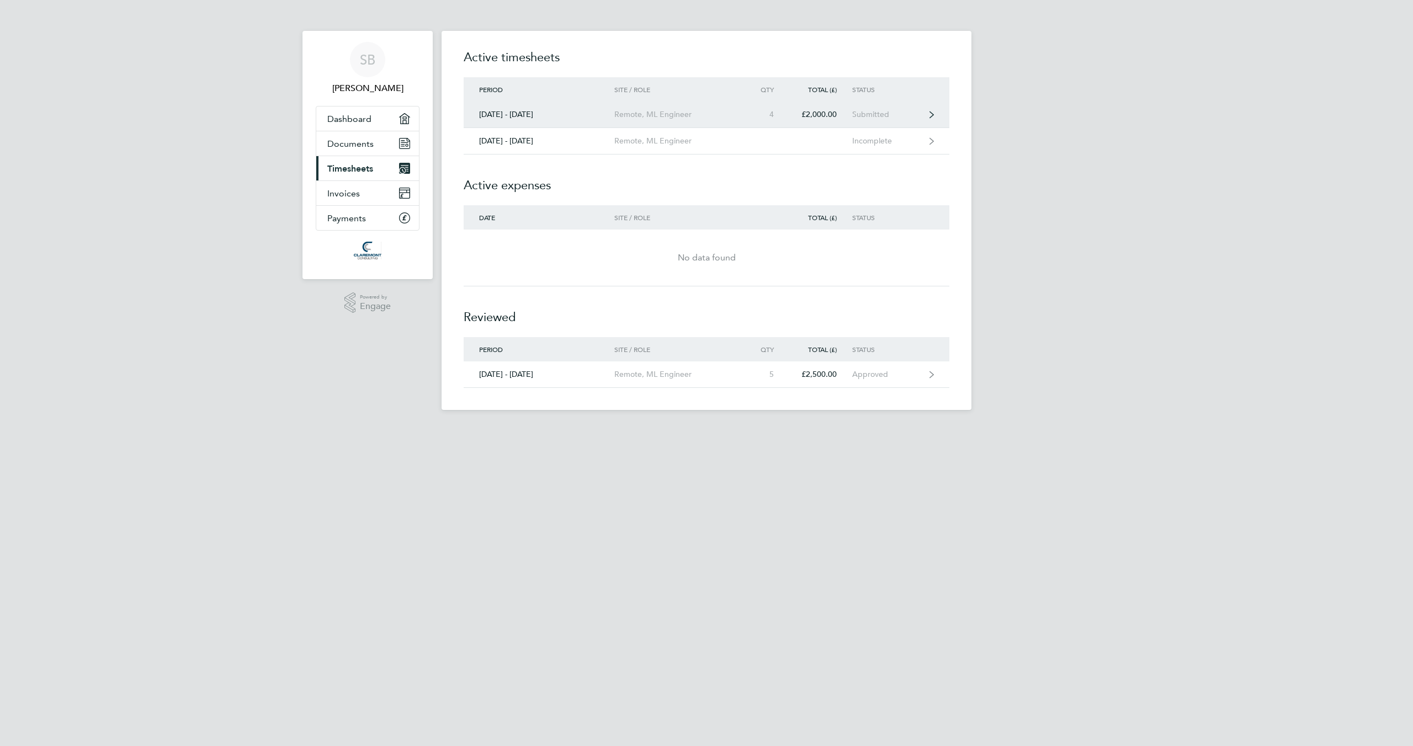
click at [788, 122] on link "25 - 31 Aug 2025 Remote, ML Engineer 4 £2,000.00 Submitted" at bounding box center [707, 115] width 486 height 26
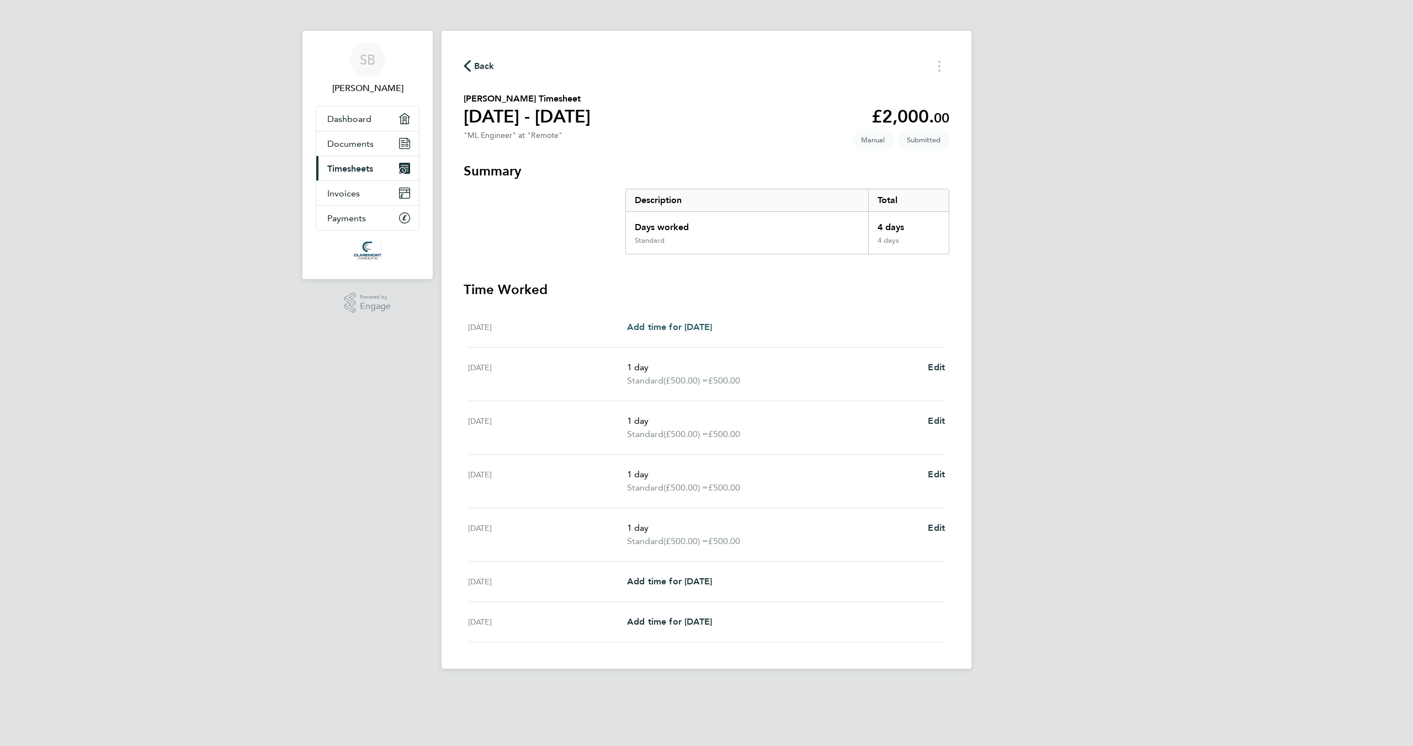
click at [703, 325] on span "Add time for [DATE]" at bounding box center [669, 327] width 85 height 10
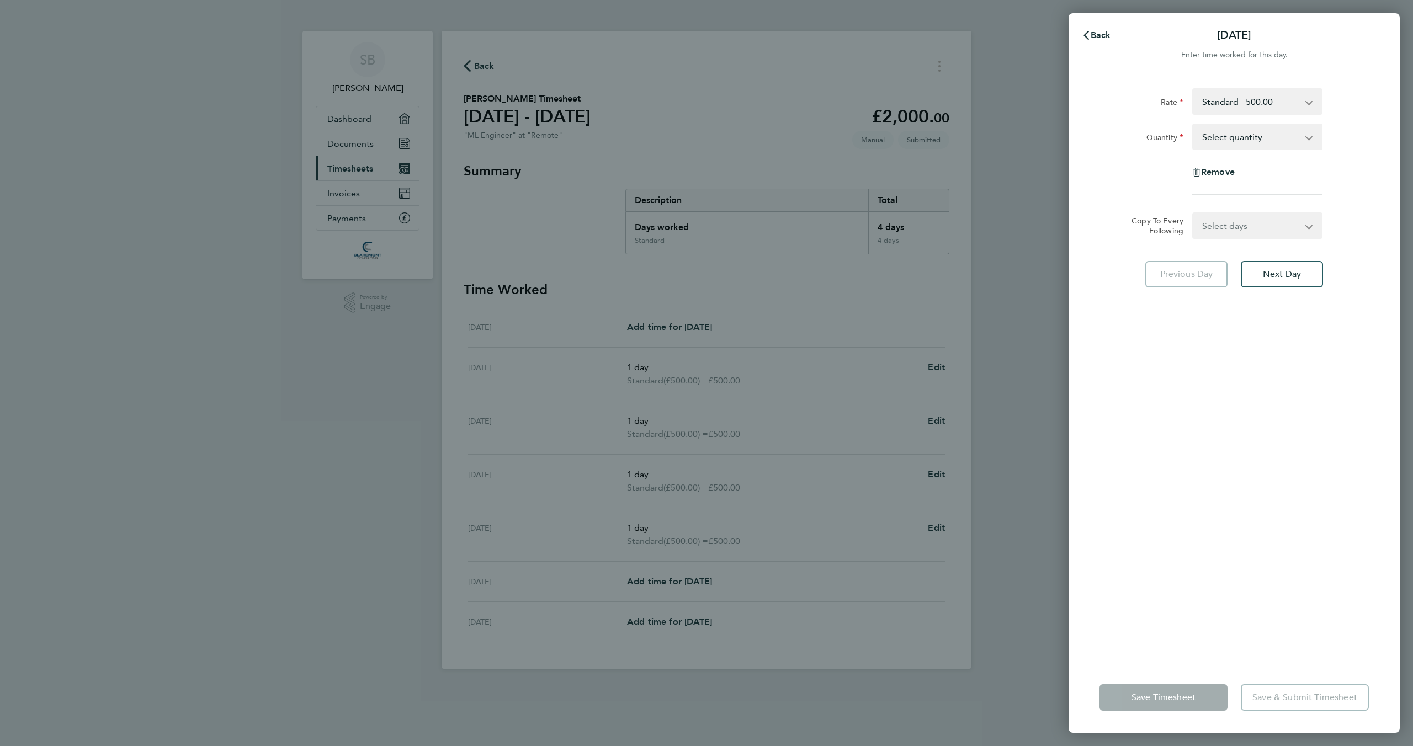
click at [1230, 137] on select "Select quantity 0.5 1" at bounding box center [1250, 137] width 115 height 24
select select "1"
click at [1193, 125] on select "Select quantity 0.5 1" at bounding box center [1250, 137] width 115 height 24
click at [1293, 102] on select "Standard - 500.00" at bounding box center [1250, 101] width 115 height 24
click at [1377, 35] on span "Cancel" at bounding box center [1372, 35] width 31 height 10
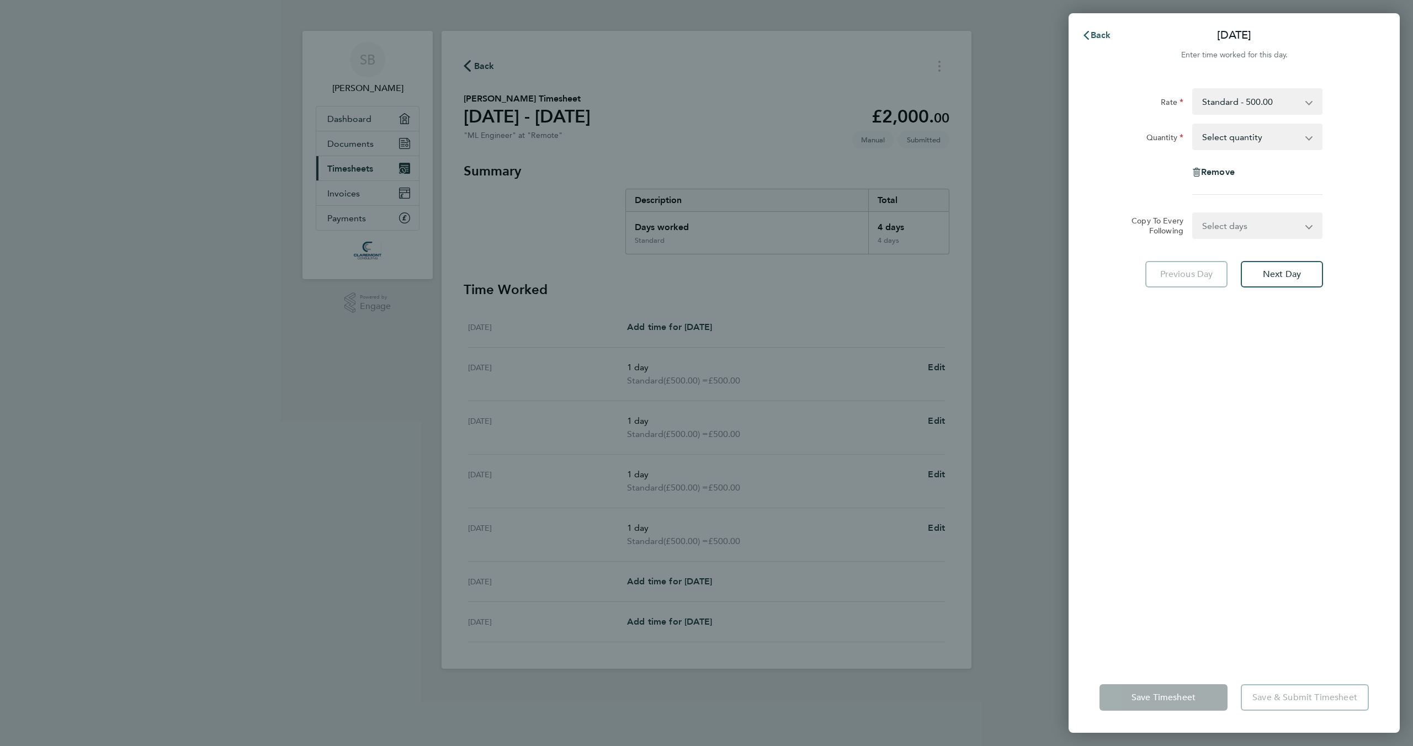
click at [1101, 36] on span "Back" at bounding box center [1101, 35] width 20 height 10
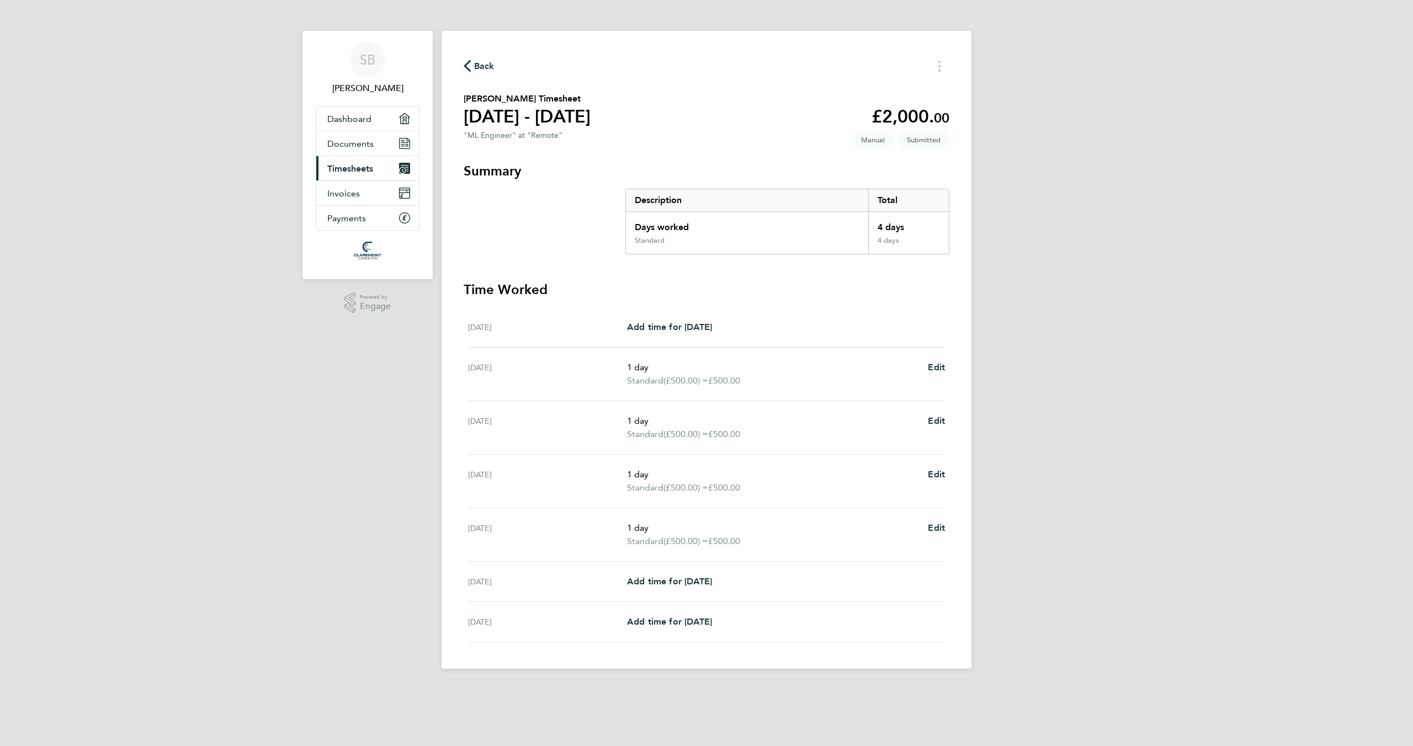
click at [477, 68] on span "Back" at bounding box center [484, 66] width 20 height 13
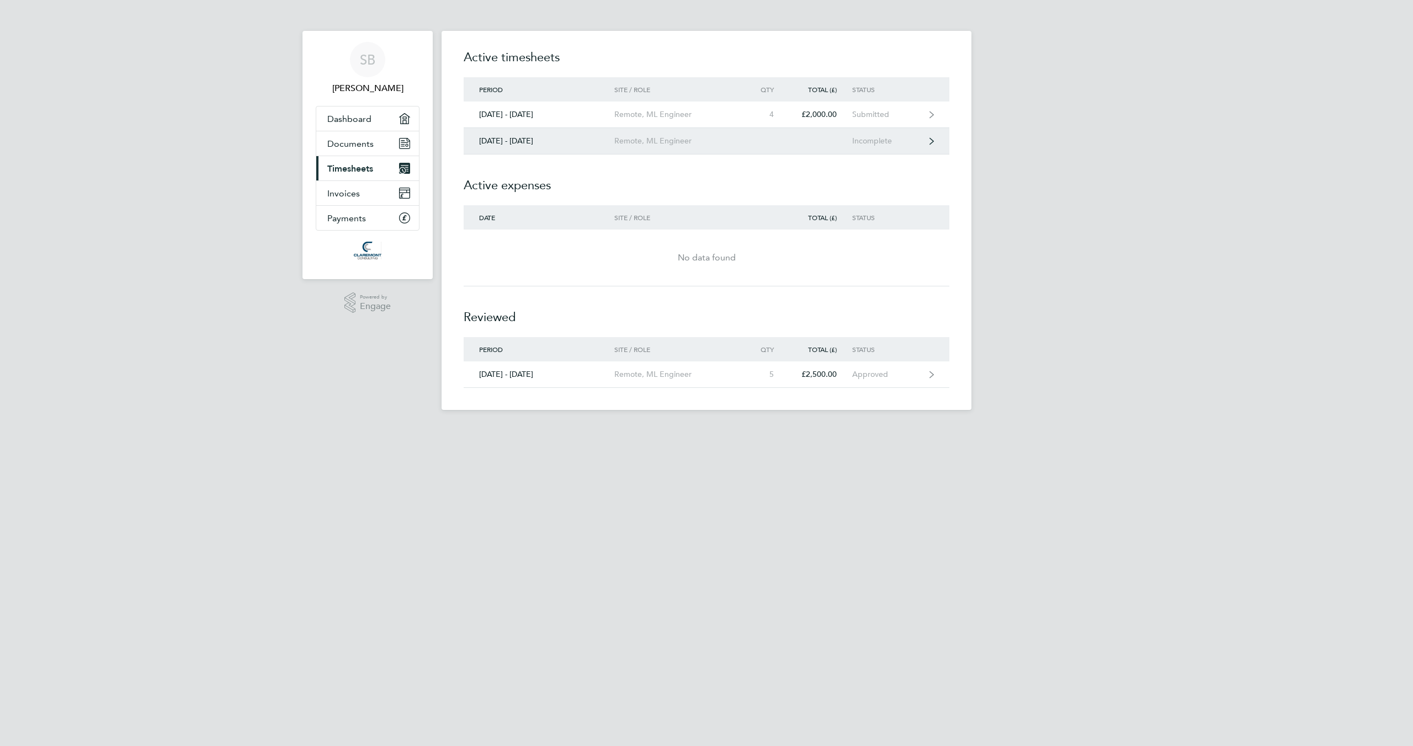
click at [843, 137] on link "01 - 07 Sept 2025 Remote, ML Engineer Incomplete" at bounding box center [707, 141] width 486 height 26
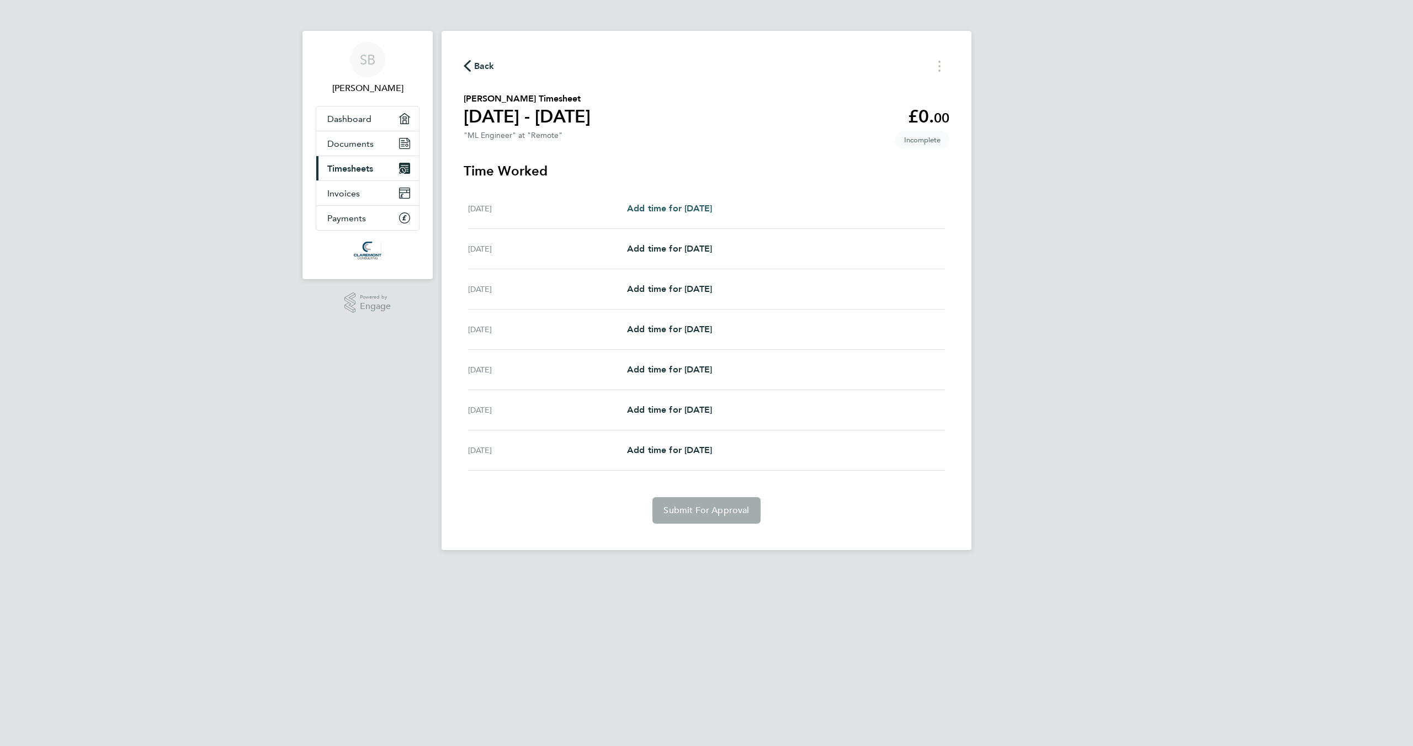
click at [689, 207] on span "Add time for Mon 01 Sep" at bounding box center [669, 208] width 85 height 10
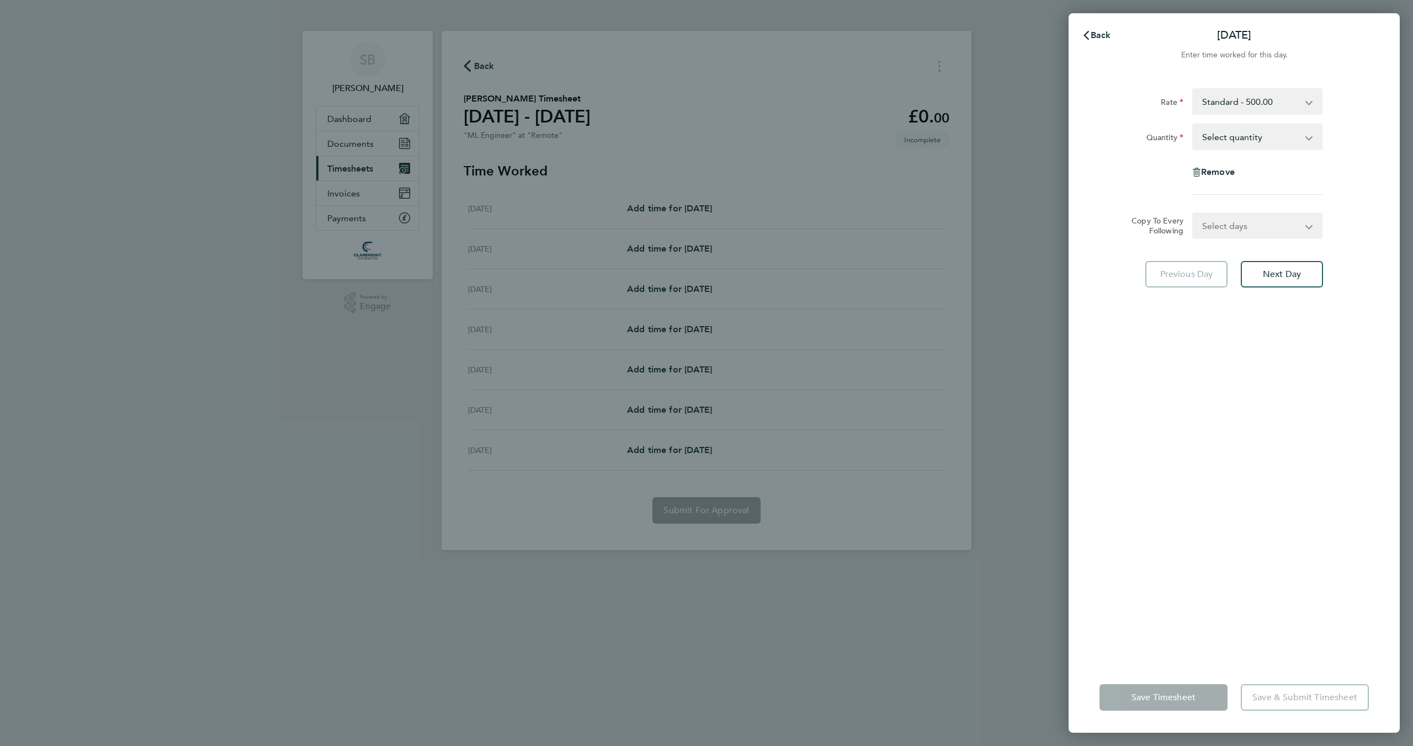
click at [1235, 132] on select "Select quantity 0.5 1" at bounding box center [1250, 137] width 115 height 24
select select "1"
click at [1193, 125] on select "Select quantity 0.5 1" at bounding box center [1250, 137] width 115 height 24
click at [1238, 226] on select "Select days Day Weekday (Mon-Fri) Weekend (Sat-Sun) Tuesday Wednesday Thursday …" at bounding box center [1251, 226] width 116 height 24
select select "WEEKDAY"
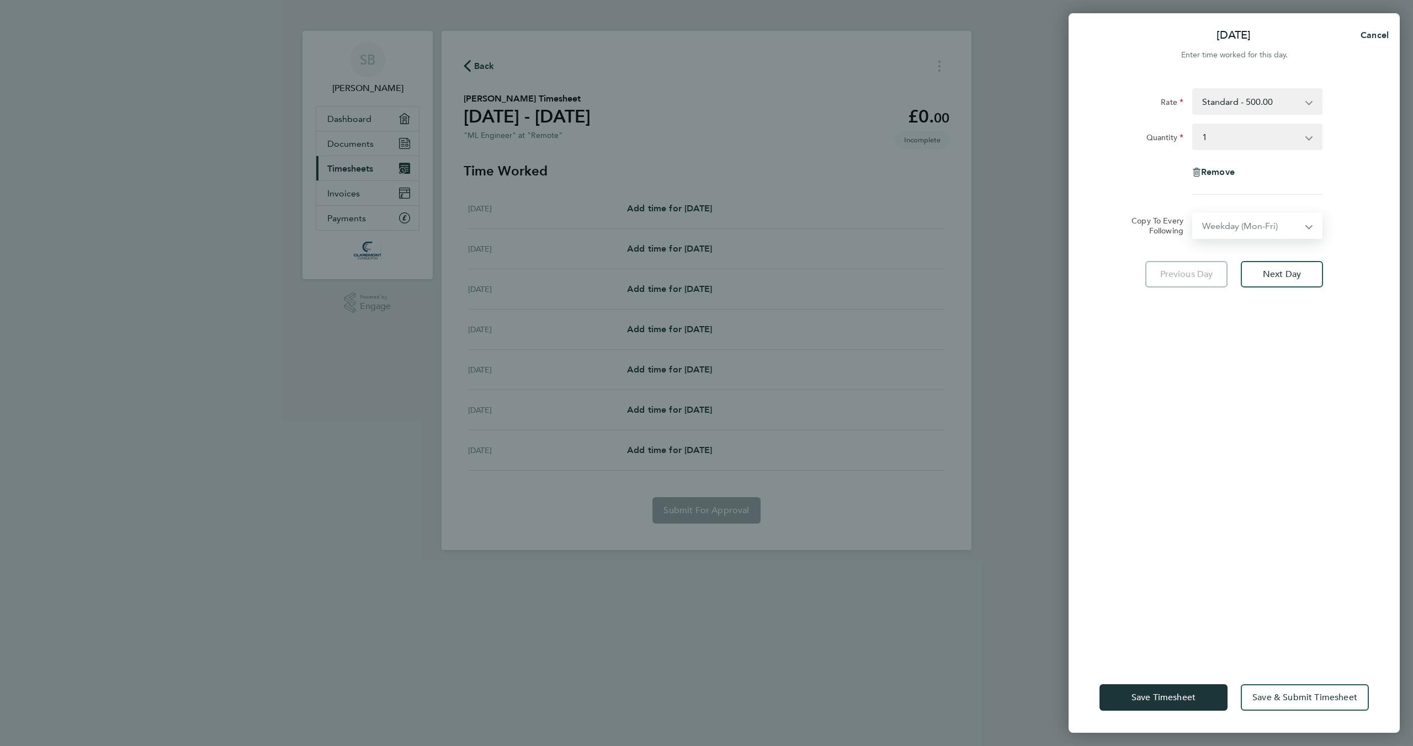
click at [1193, 214] on select "Select days Day Weekday (Mon-Fri) Weekend (Sat-Sun) Tuesday Wednesday Thursday …" at bounding box center [1251, 226] width 116 height 24
select select "2025-09-07"
click at [1199, 696] on button "Save Timesheet" at bounding box center [1164, 698] width 128 height 26
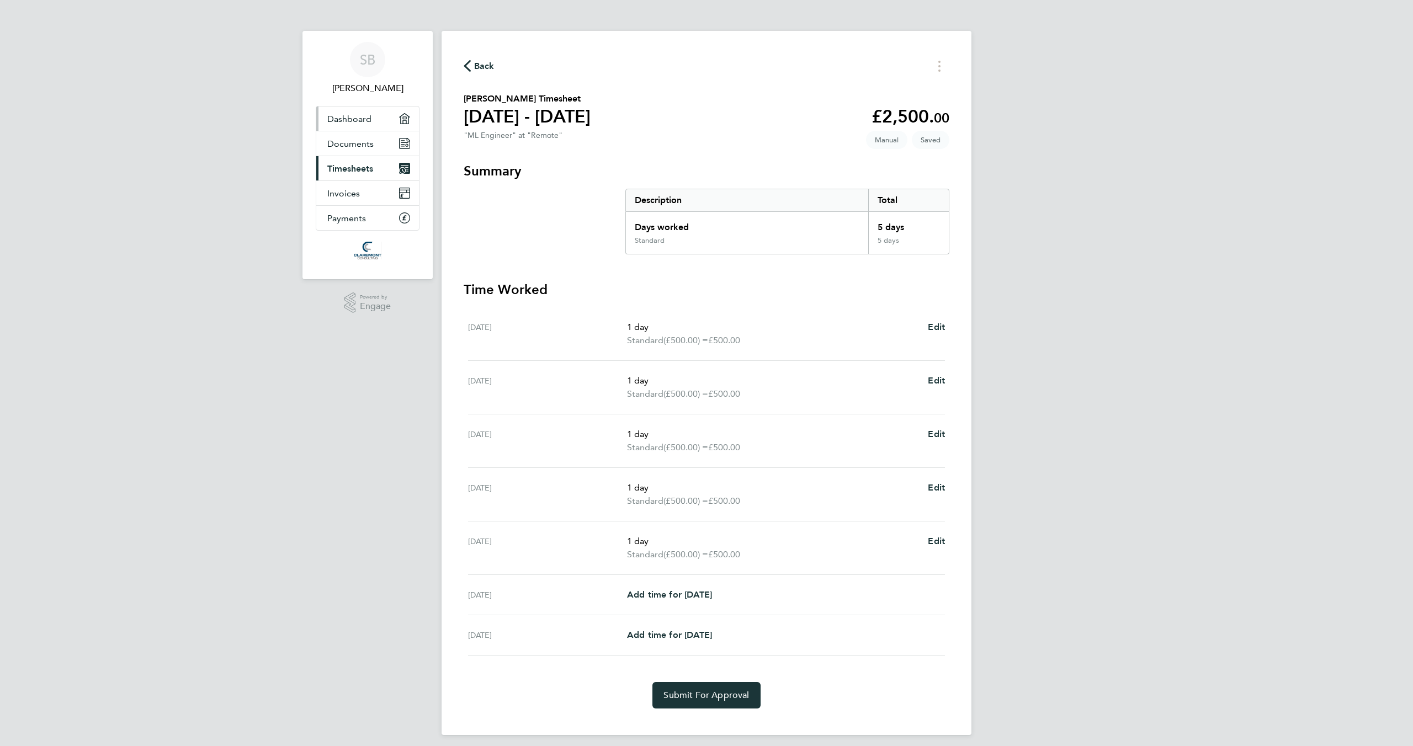
click at [351, 116] on span "Dashboard" at bounding box center [349, 119] width 44 height 10
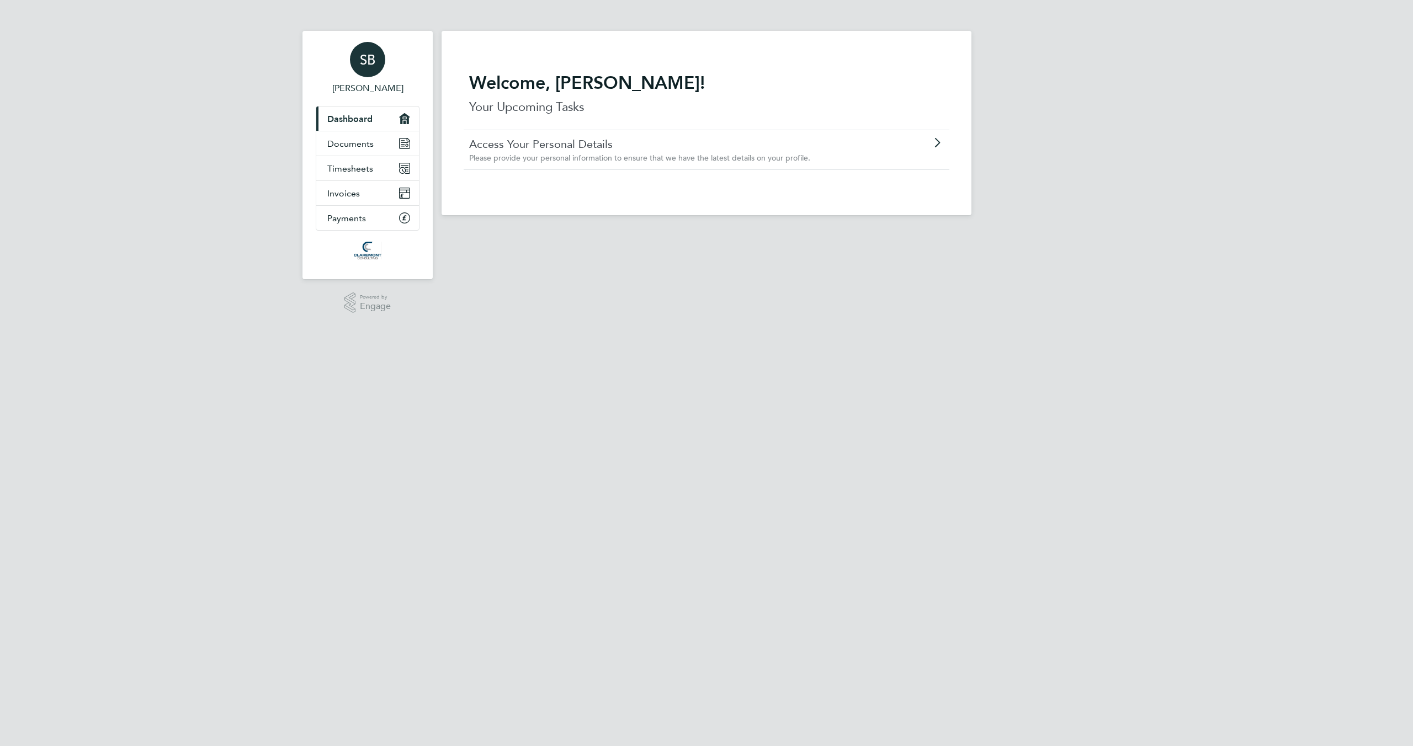
click at [372, 65] on span "SB" at bounding box center [367, 59] width 15 height 14
